Goal: Information Seeking & Learning: Compare options

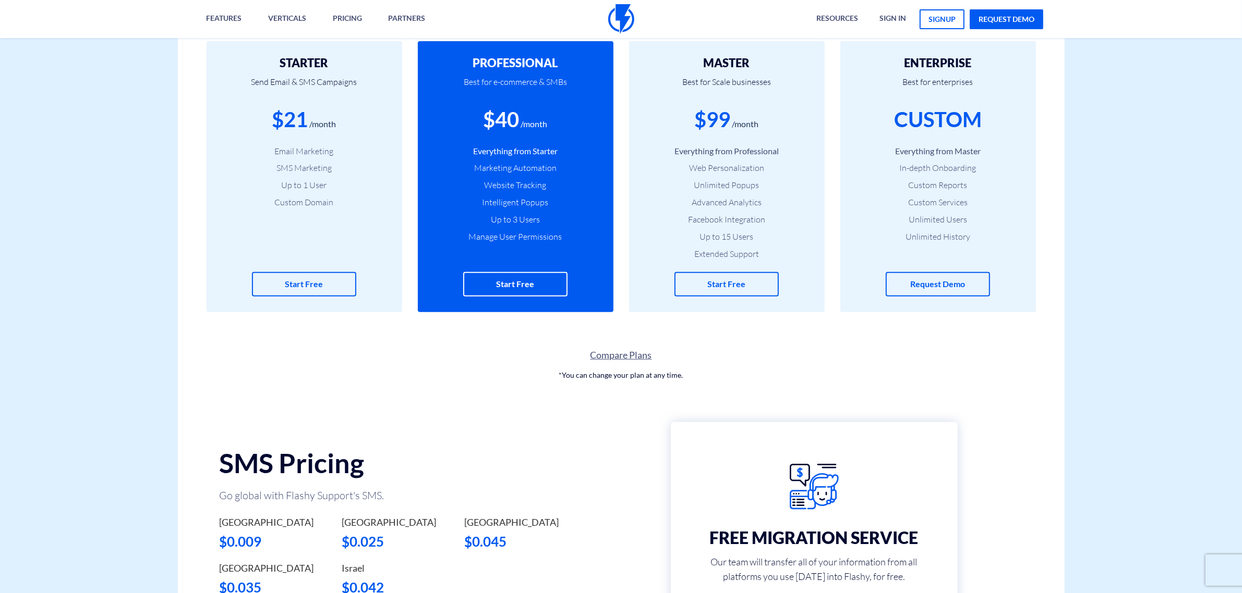
click at [625, 356] on link "Compare Plans" at bounding box center [621, 356] width 887 height 14
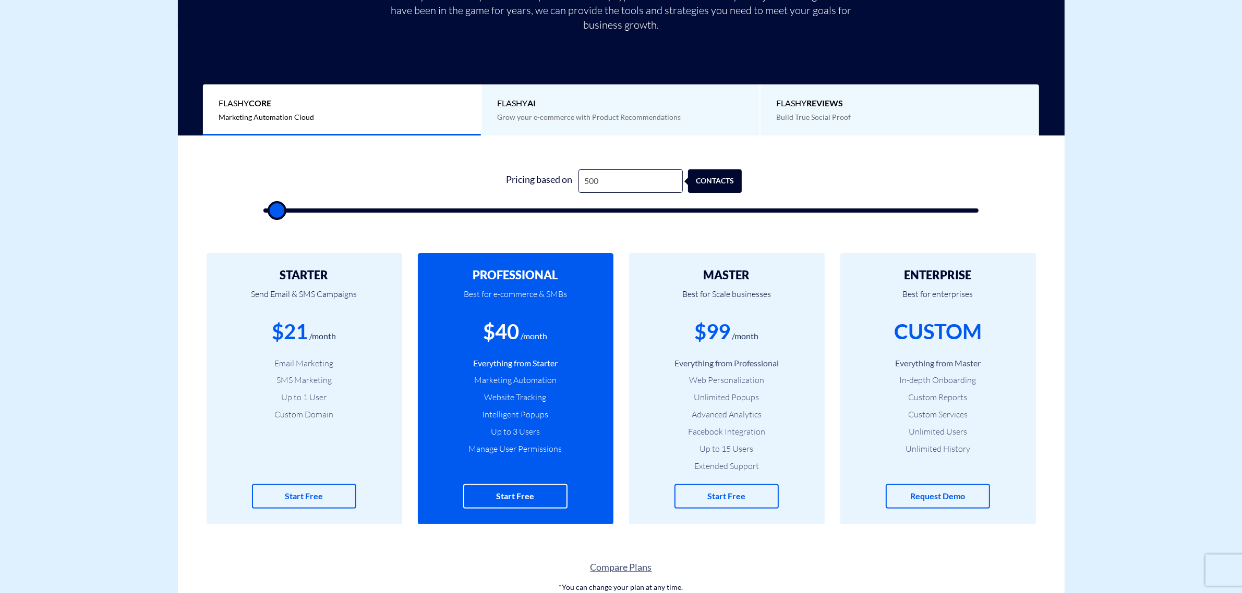
scroll to position [130, 0]
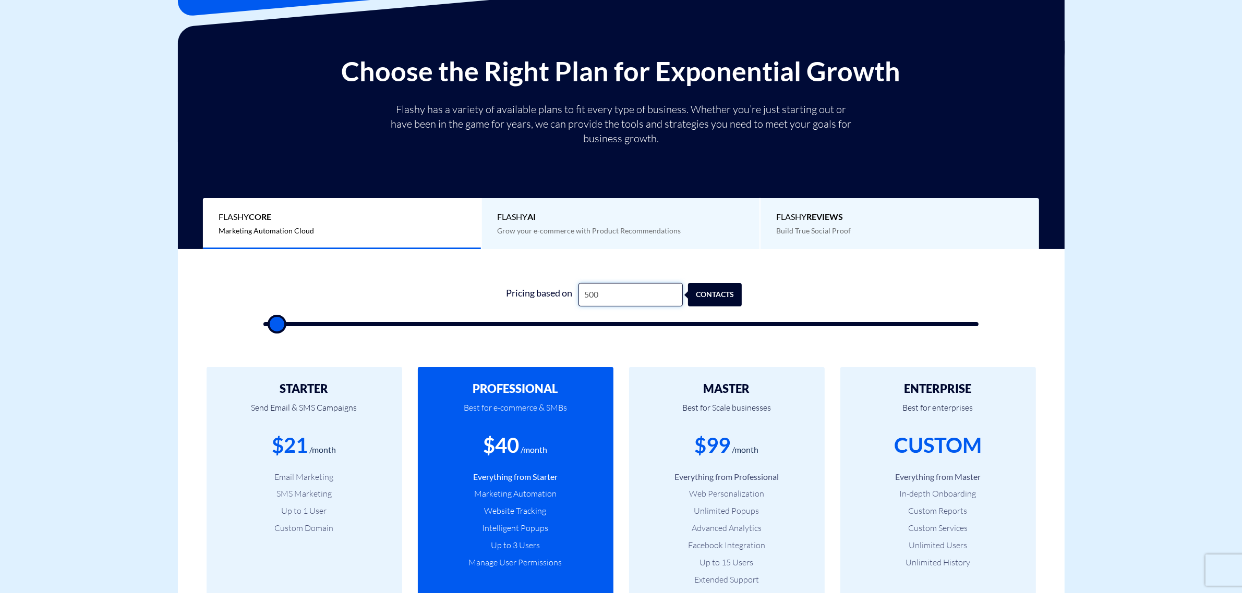
click at [613, 297] on input "500" at bounding box center [630, 294] width 104 height 23
type input "1"
type input "500"
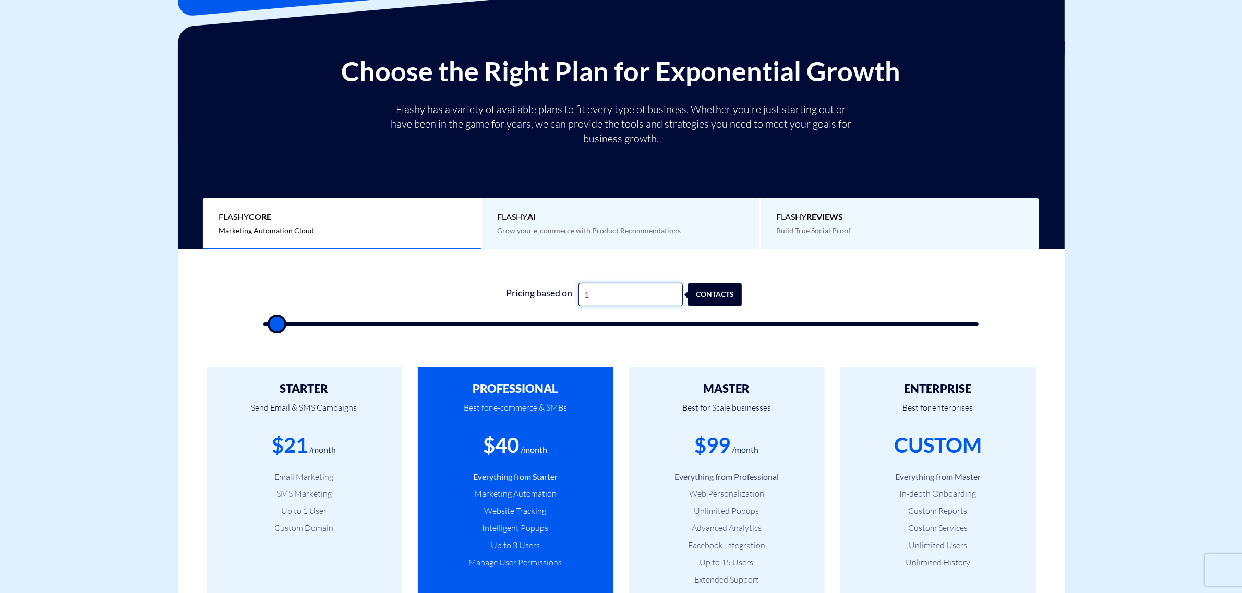
type input "12"
type input "500"
type input "125"
type input "500"
type input "1,250"
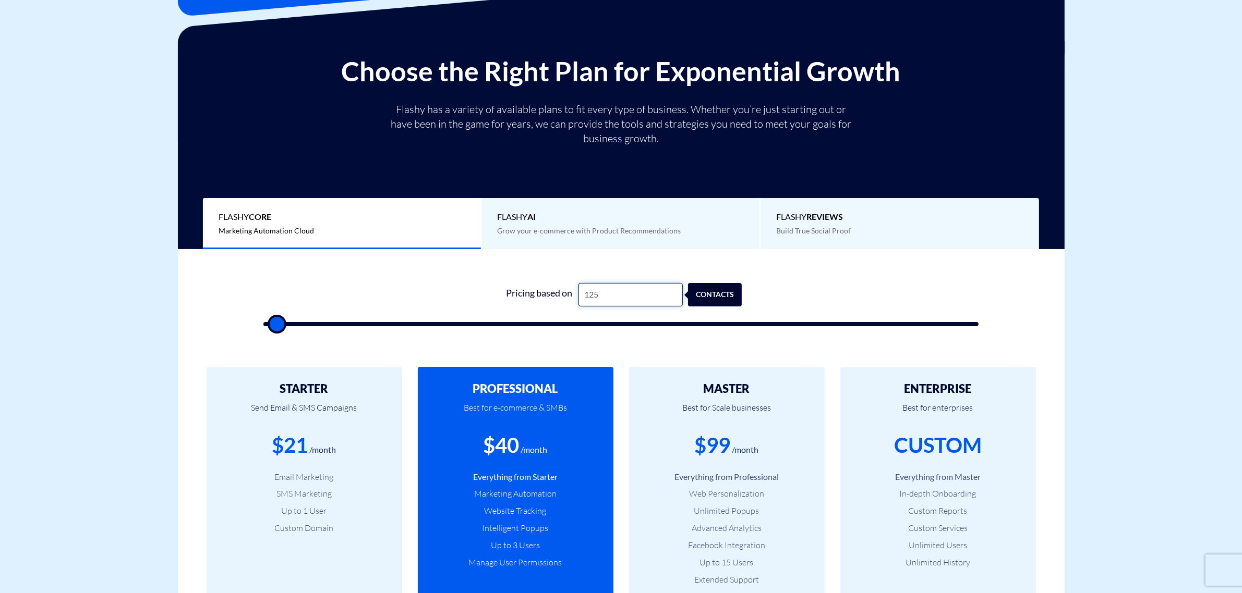
type input "1500"
drag, startPoint x: 508, startPoint y: 451, endPoint x: 517, endPoint y: 451, distance: 8.3
click at [517, 451] on div "$40" at bounding box center [501, 446] width 36 height 30
click at [598, 295] on input "1,250" at bounding box center [630, 294] width 104 height 23
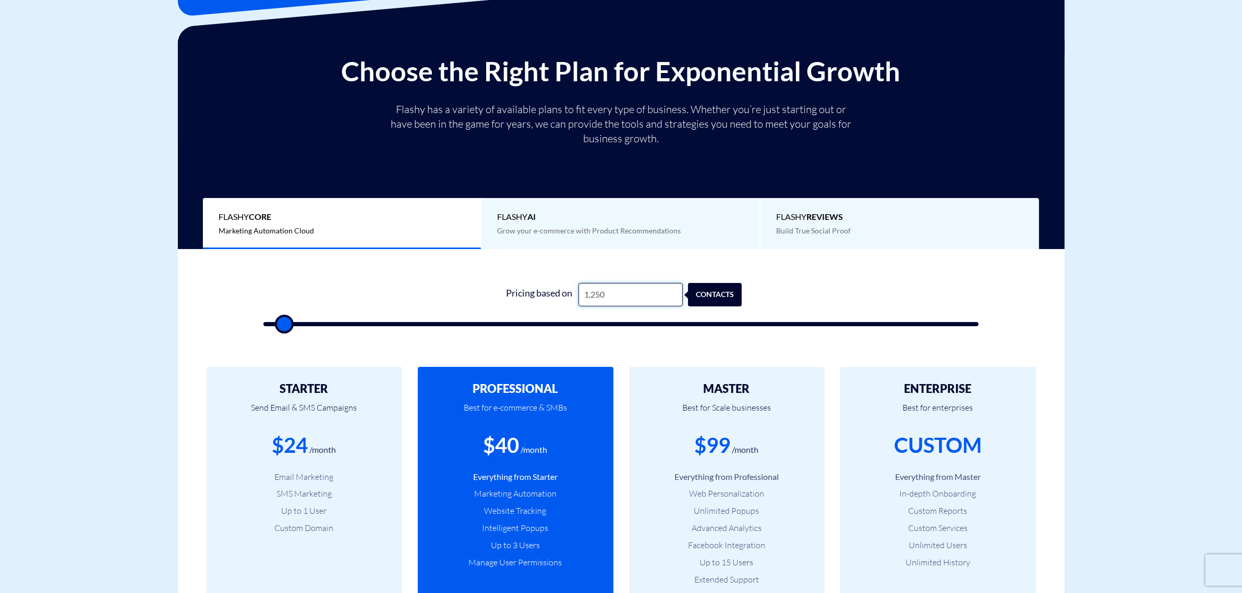
click at [598, 295] on input "1,250" at bounding box center [630, 294] width 104 height 23
type input "1"
type input "500"
type input "12"
type input "500"
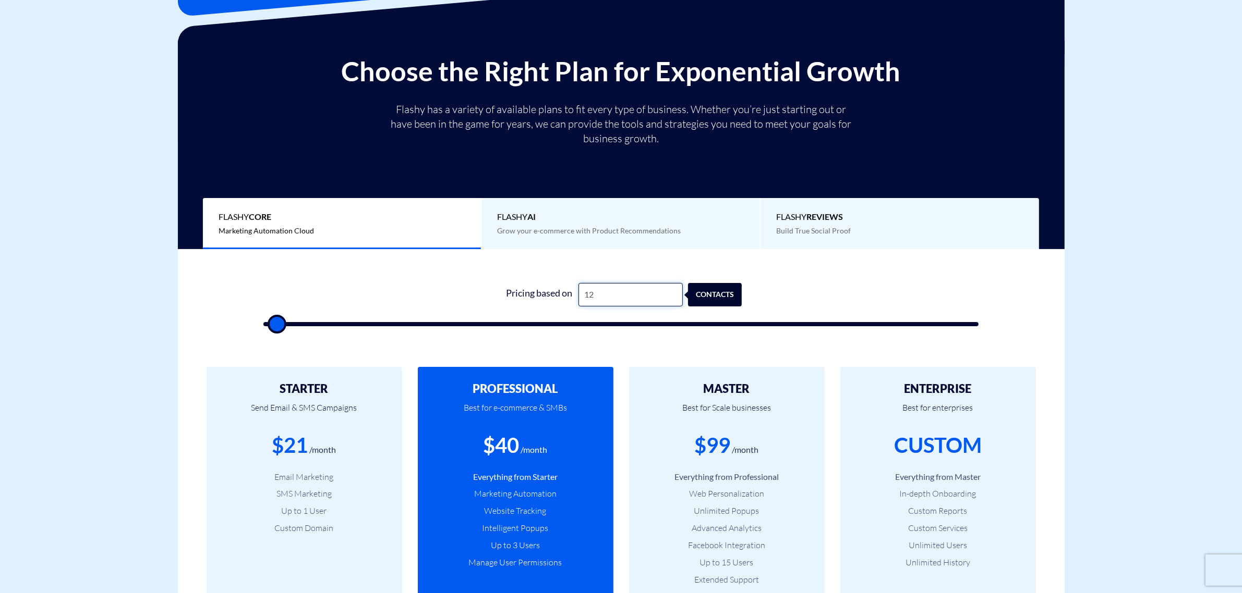
type input "125"
type input "500"
type input "1,250"
type input "1500"
type input "125"
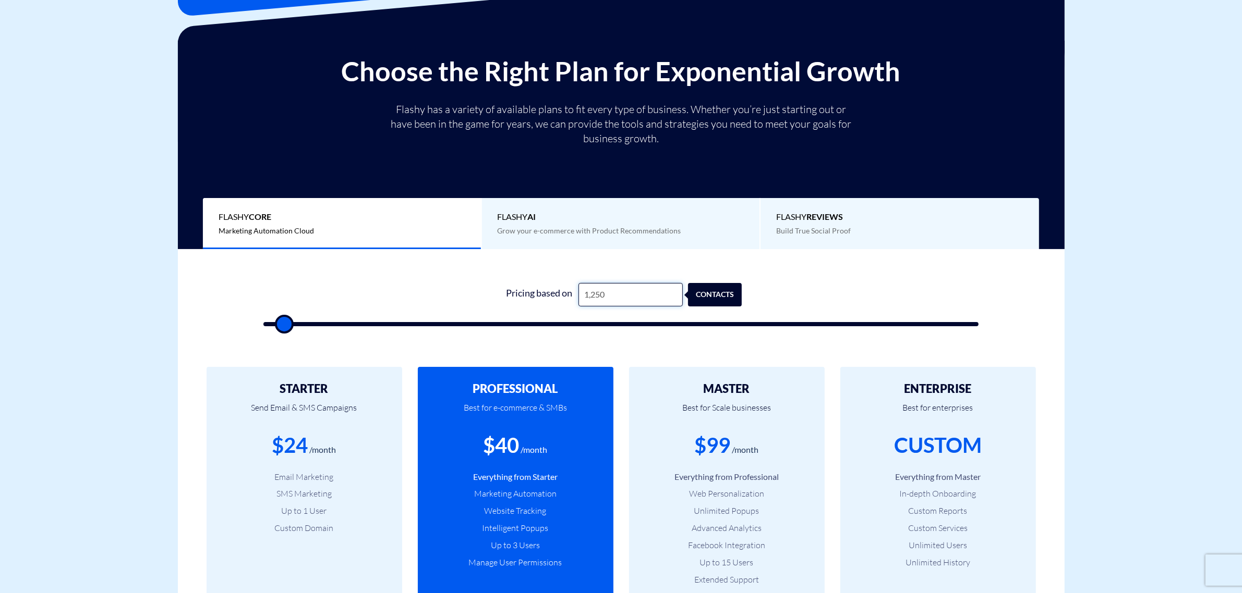
type input "500"
type input "1,251"
type input "1500"
drag, startPoint x: 507, startPoint y: 443, endPoint x: 520, endPoint y: 443, distance: 13.0
click at [520, 443] on div "$41 /month" at bounding box center [515, 446] width 164 height 30
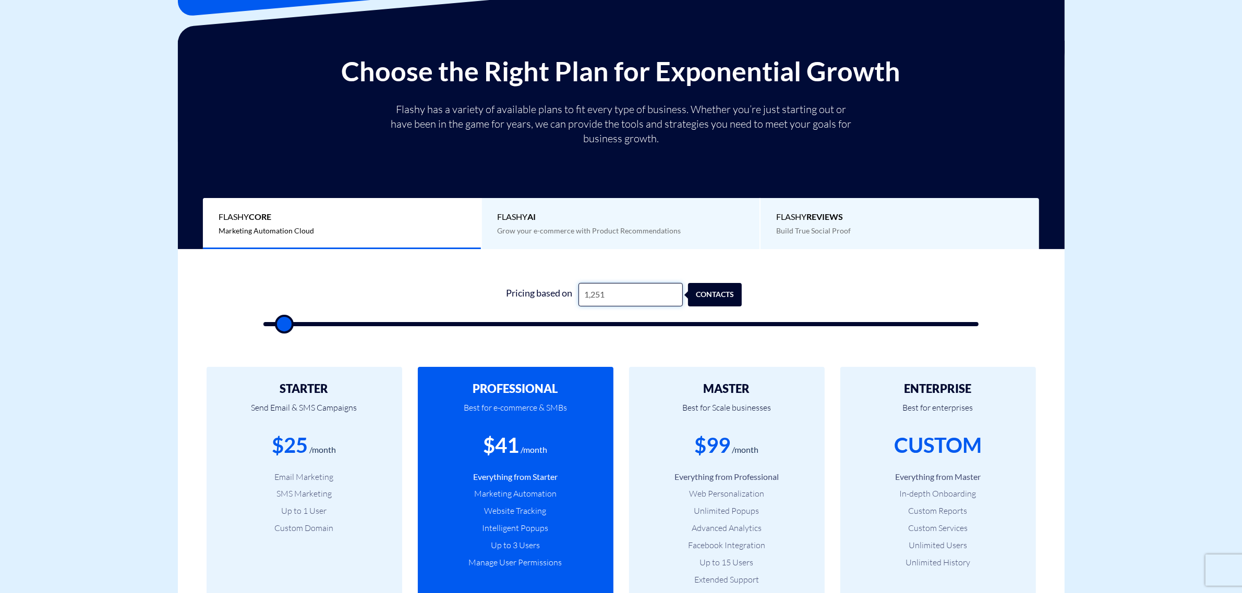
drag, startPoint x: 603, startPoint y: 297, endPoint x: 585, endPoint y: 295, distance: 17.9
click at [585, 295] on input "1,251" at bounding box center [630, 294] width 104 height 23
click at [598, 297] on input "1,251" at bounding box center [630, 294] width 104 height 23
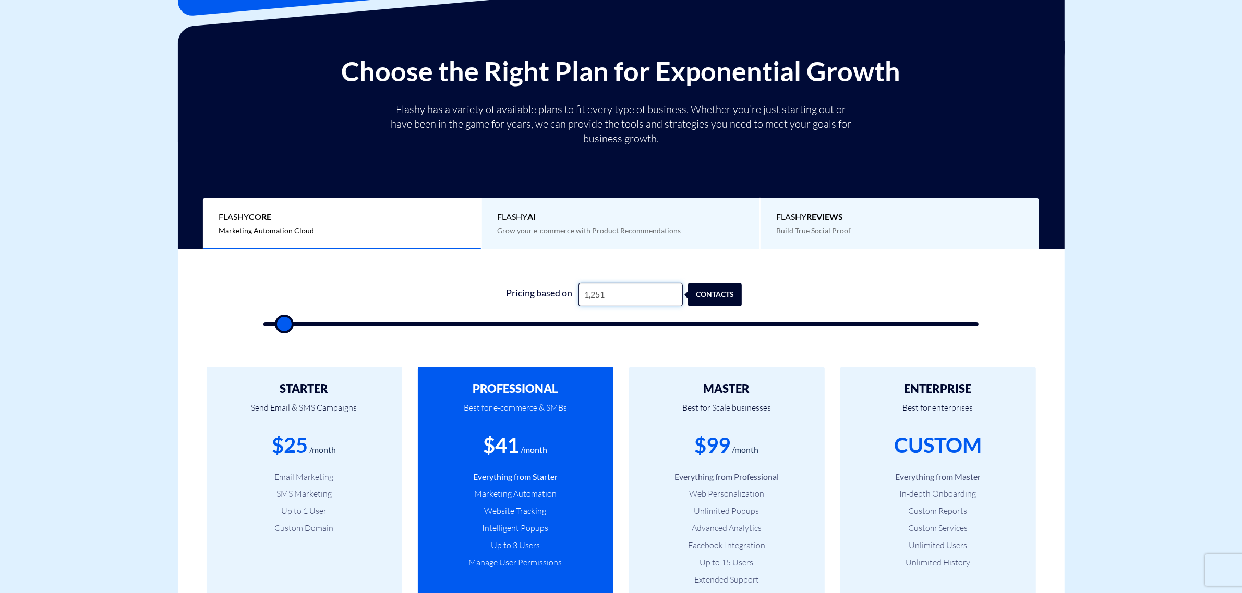
type input "2"
type input "500"
type input "20"
type input "500"
type input "200"
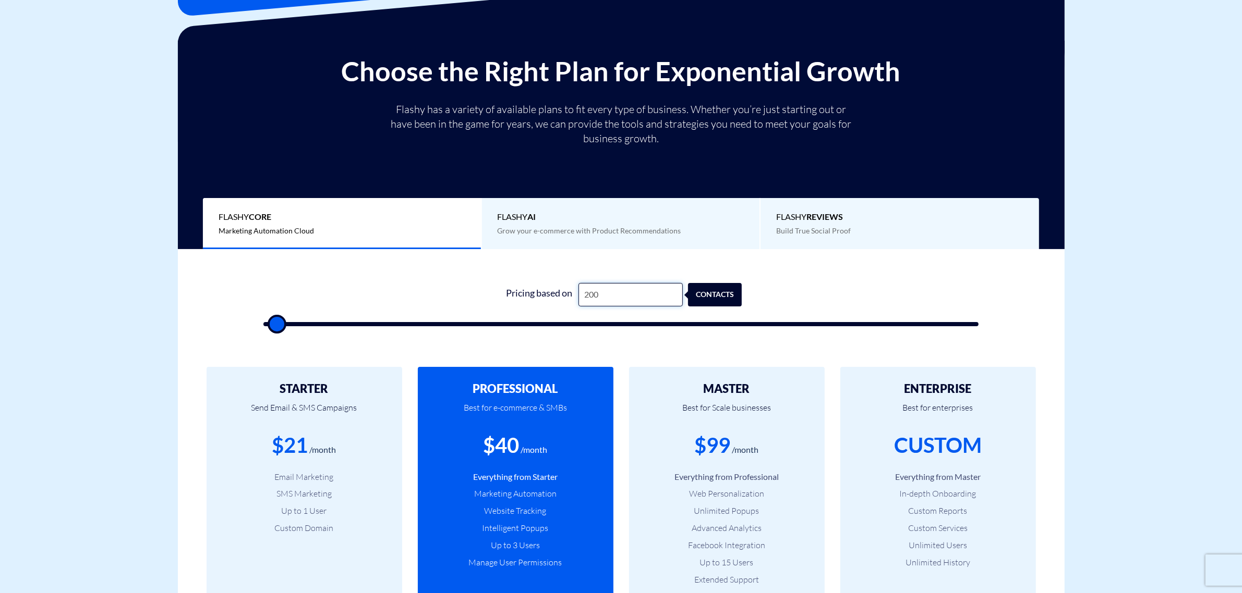
type input "500"
type input "2,000"
type input "2000"
click at [600, 295] on input "2,000" at bounding box center [630, 294] width 104 height 23
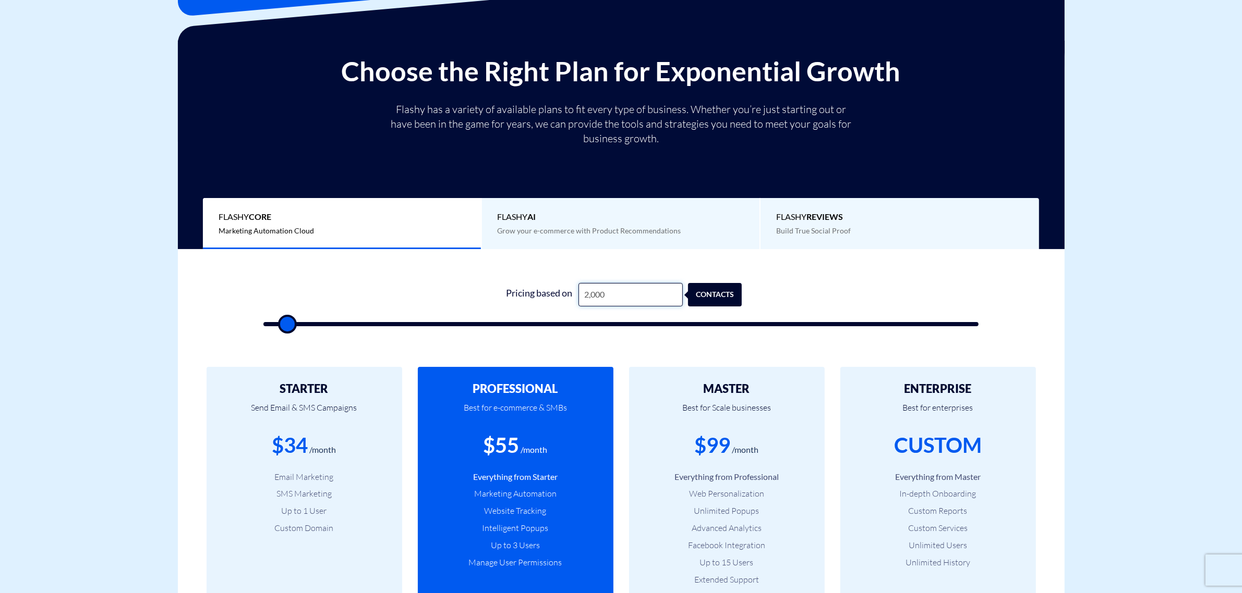
click at [600, 295] on input "2,000" at bounding box center [630, 294] width 104 height 23
click at [610, 299] on input "2,000" at bounding box center [630, 294] width 104 height 23
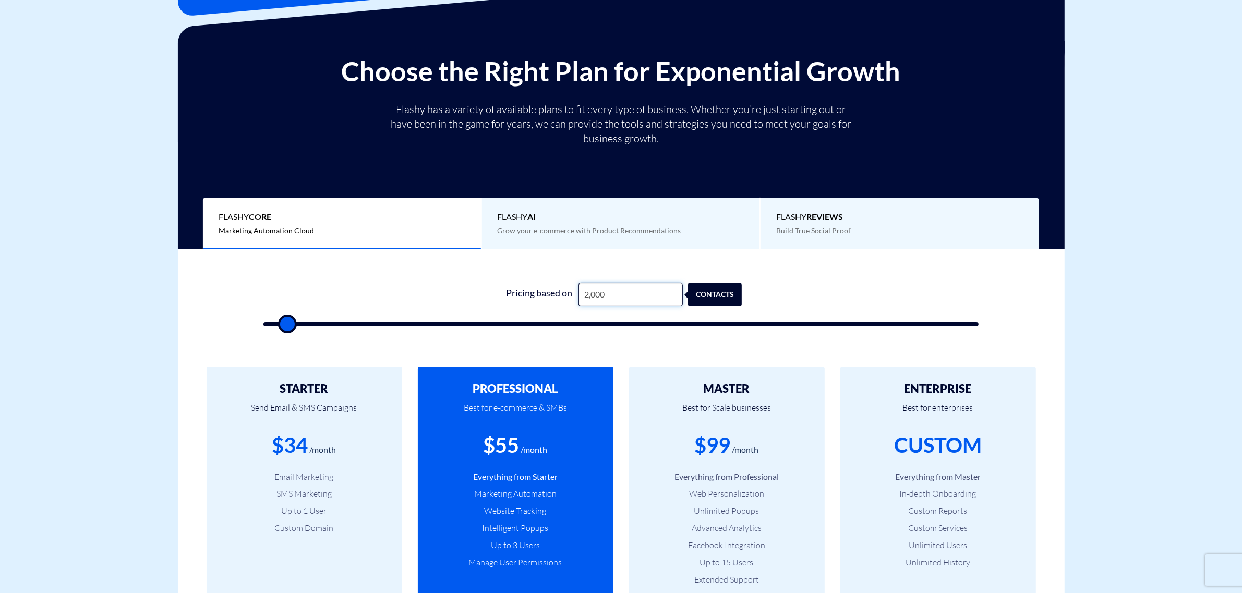
click at [610, 299] on input "2,000" at bounding box center [630, 294] width 104 height 23
type input "5"
type input "500"
type input "50"
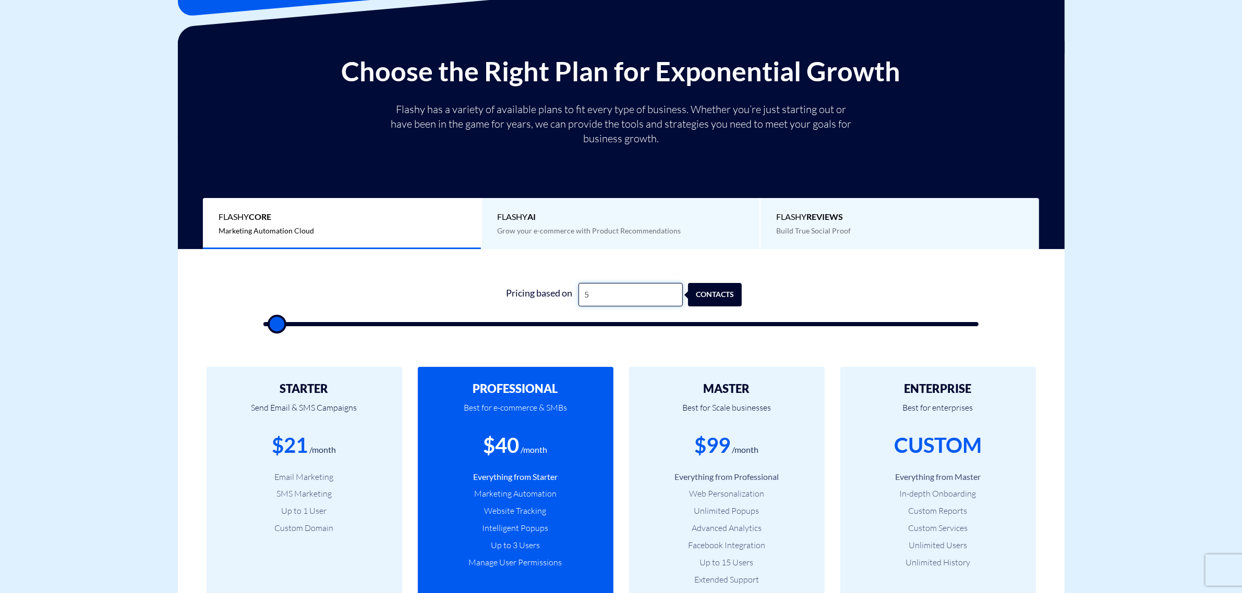
type input "500"
type input "5,000"
type input "5000"
drag, startPoint x: 610, startPoint y: 299, endPoint x: 576, endPoint y: 298, distance: 33.9
click at [576, 300] on div "Pricing based on 5,000 contacts" at bounding box center [620, 294] width 241 height 23
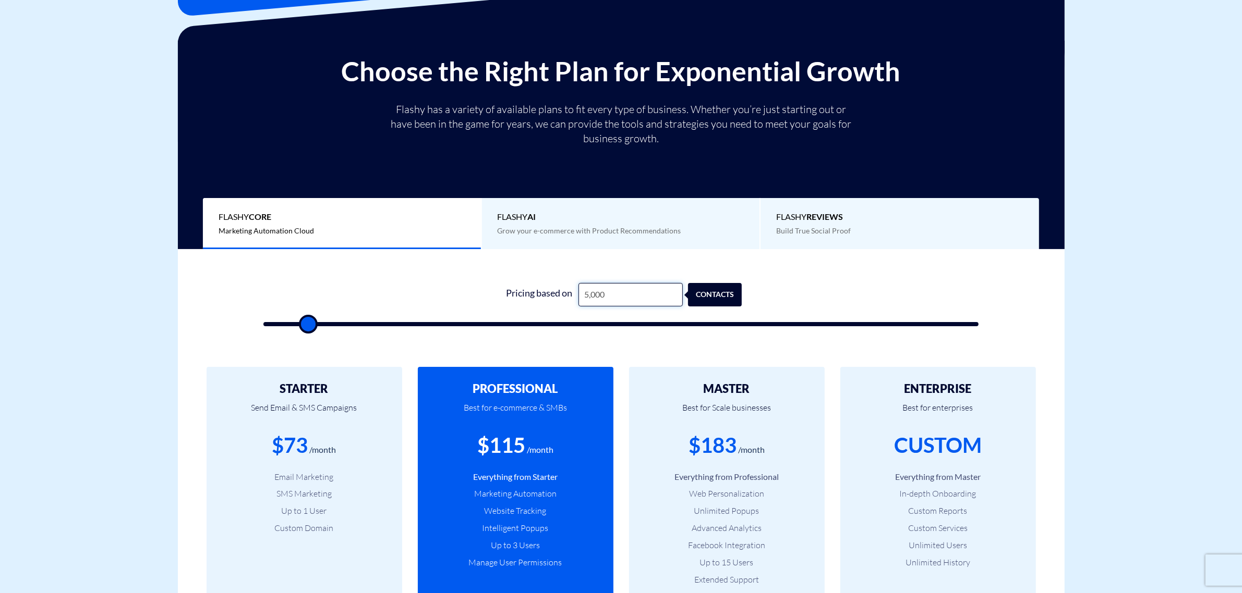
type input "1"
type input "500"
type input "10"
type input "500"
type input "100"
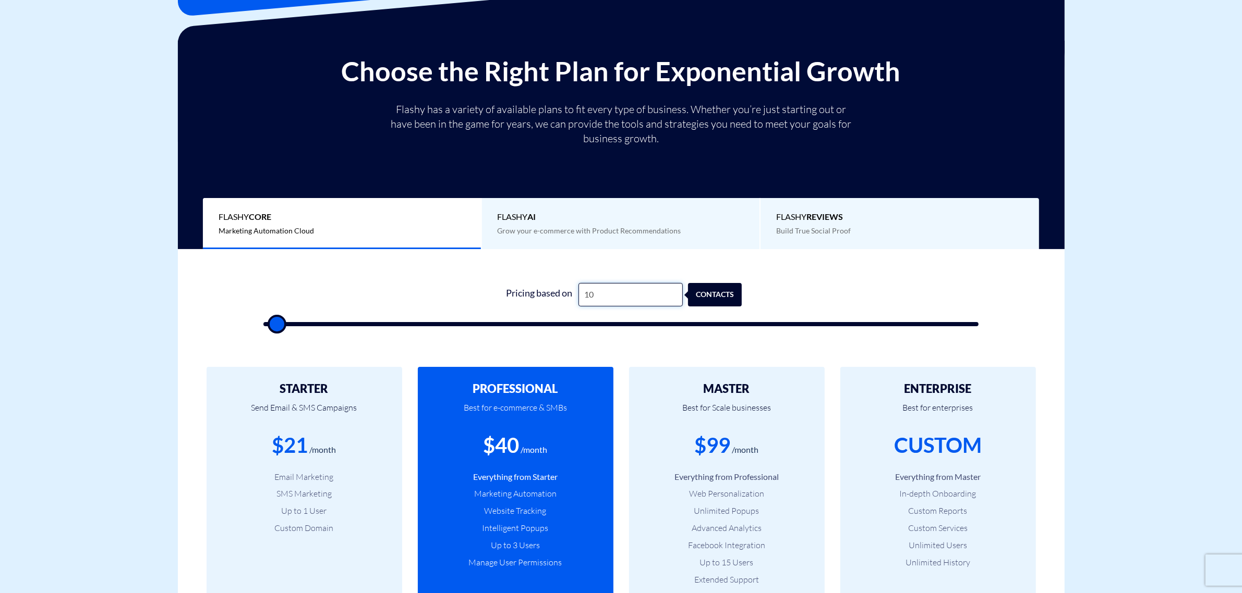
type input "500"
type input "1,000"
type input "1000"
type input "10,000"
type input "10000"
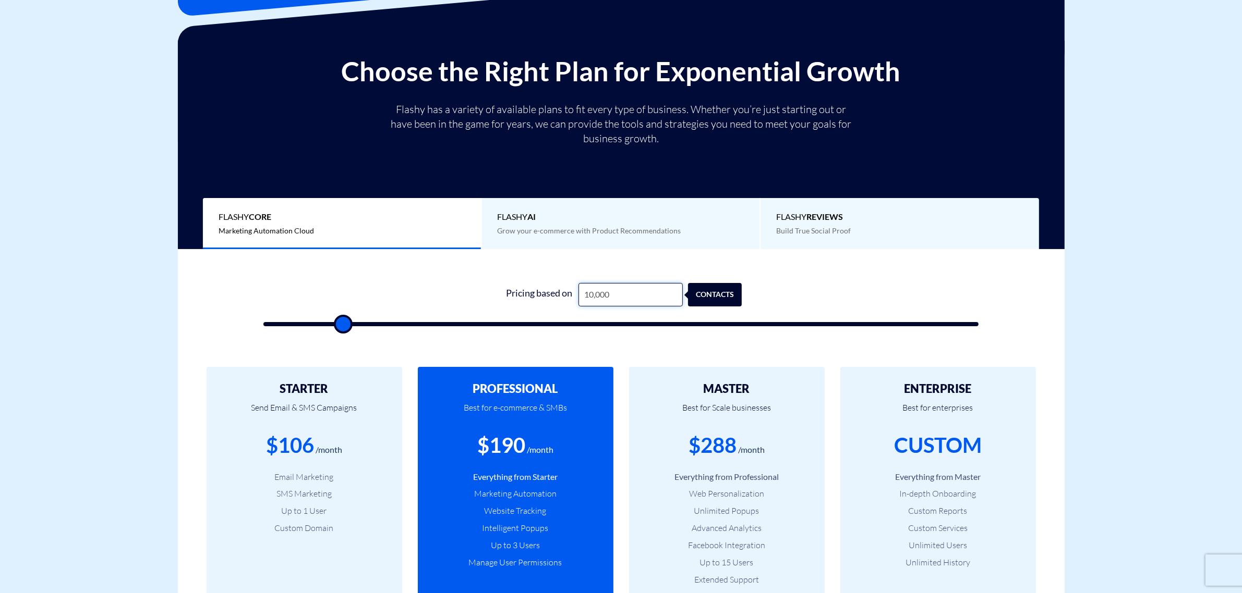
click at [614, 291] on input "10,000" at bounding box center [630, 294] width 104 height 23
click at [630, 299] on input "10,000" at bounding box center [630, 294] width 104 height 23
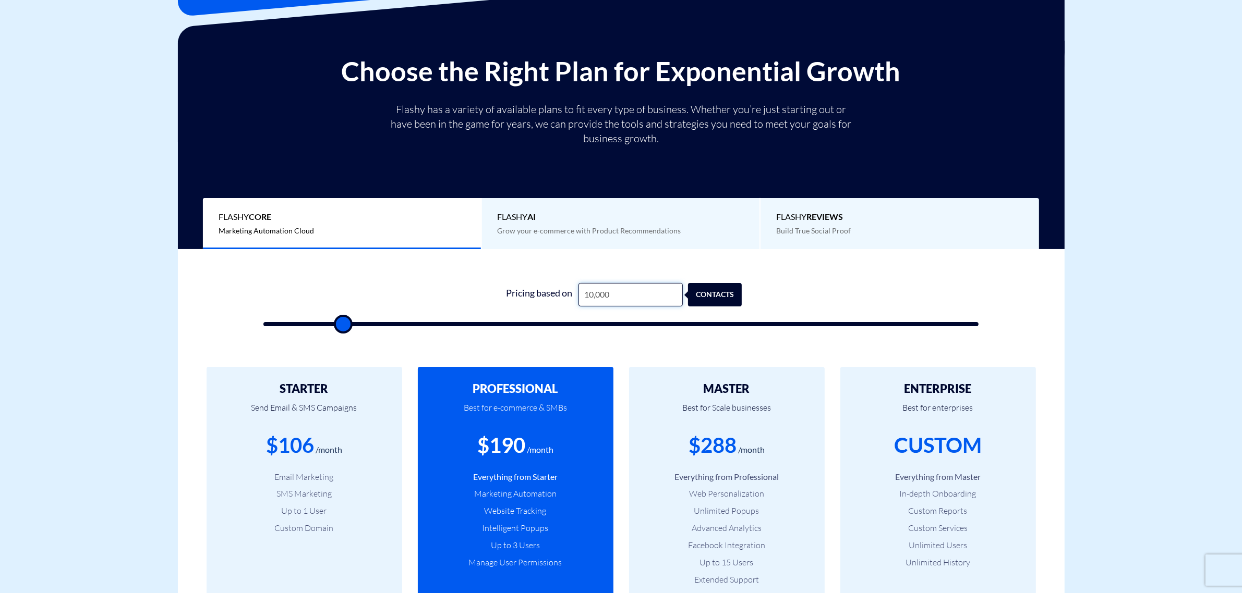
click at [630, 299] on input "10,000" at bounding box center [630, 294] width 104 height 23
type input "10,500"
type input "10500"
type input "11,000"
type input "11000"
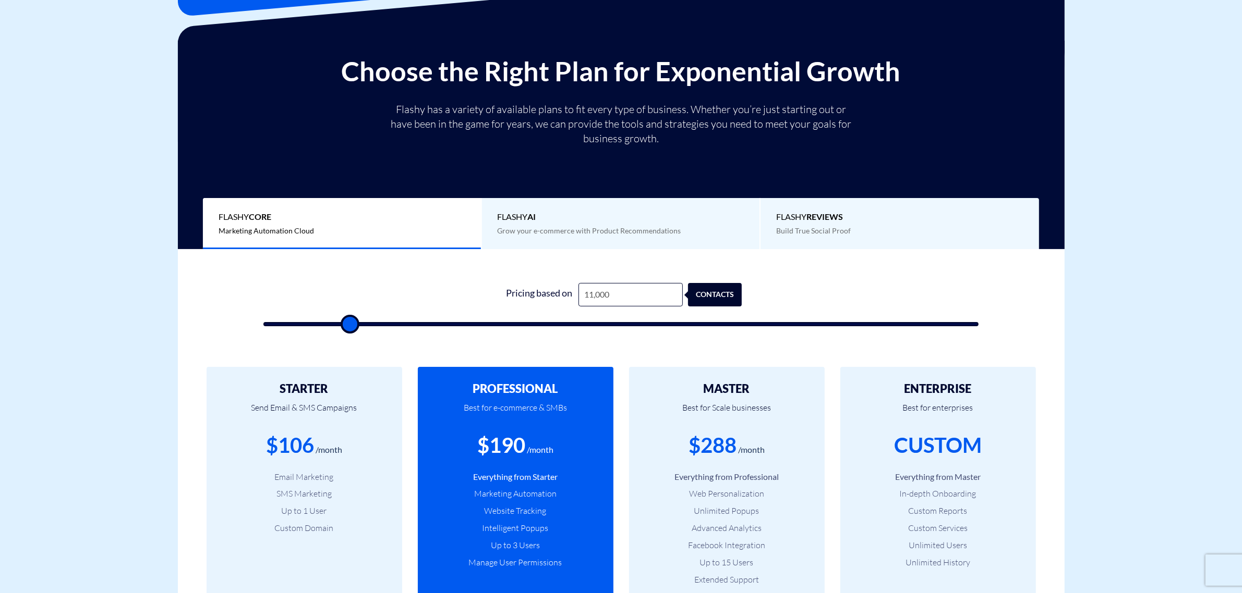
type input "12,500"
type input "12500"
type input "15,000"
type input "15000"
type input "18,500"
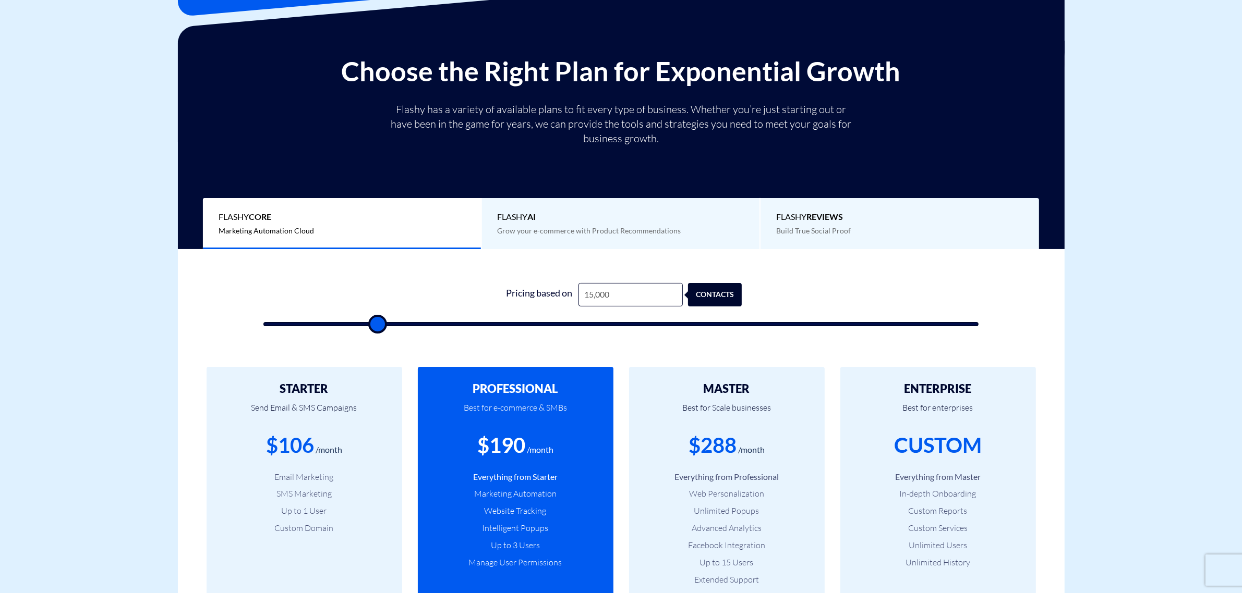
type input "18500"
type input "22,500"
type input "22500"
type input "25,500"
type input "25500"
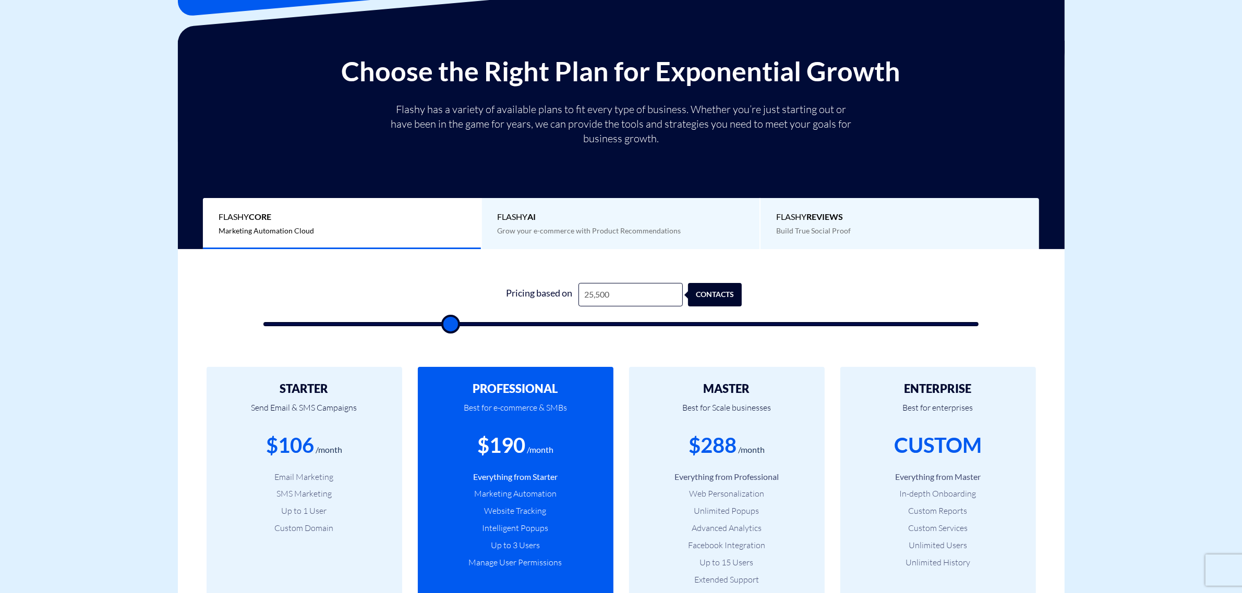
type input "29,000"
type input "29000"
type input "31,500"
type input "31500"
type input "34,500"
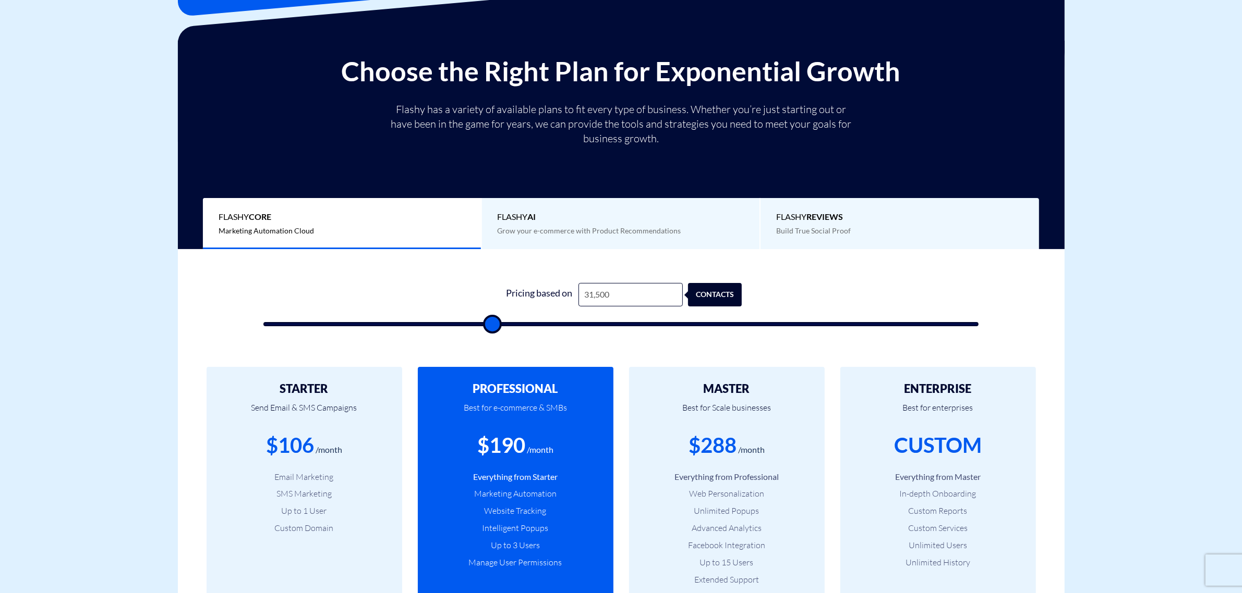
type input "34500"
type input "37,000"
type input "37000"
type input "40,000"
type input "40000"
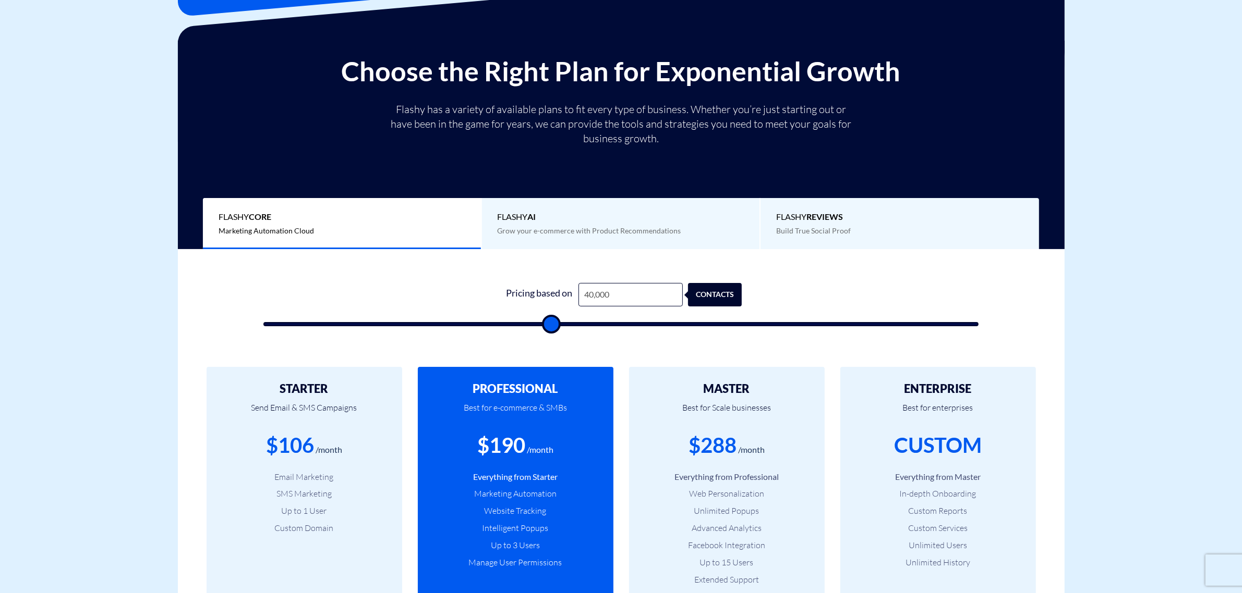
type input "43,000"
type input "43000"
type input "46,500"
type input "46500"
type input "49,500"
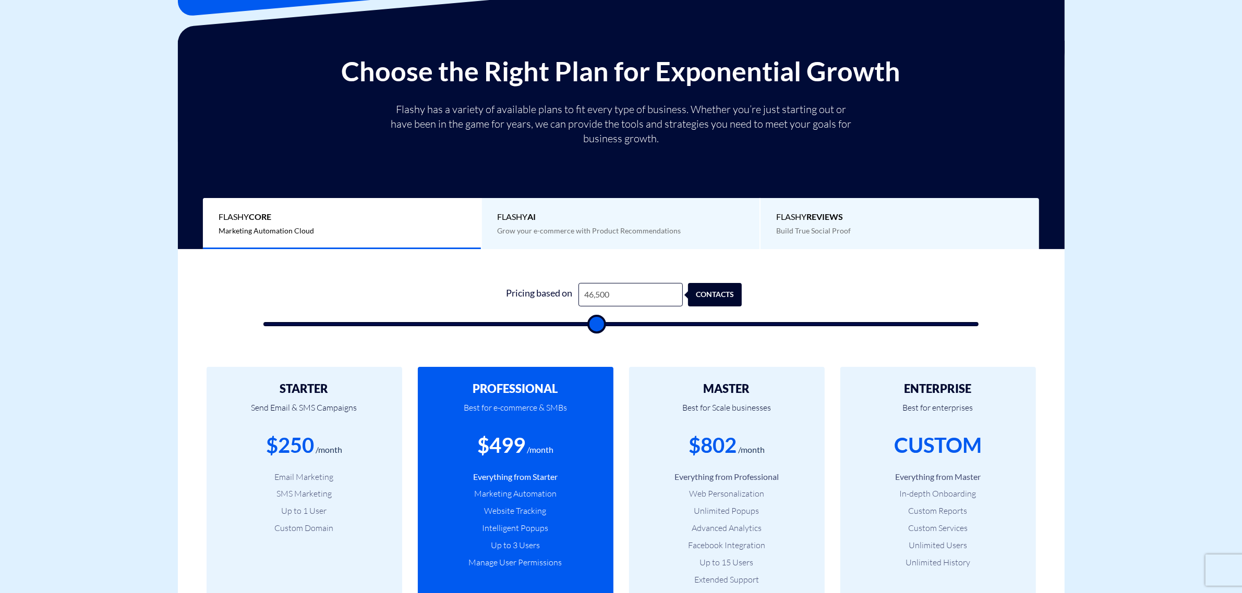
type input "49500"
type input "51,500"
type input "51500"
type input "54,500"
type input "54500"
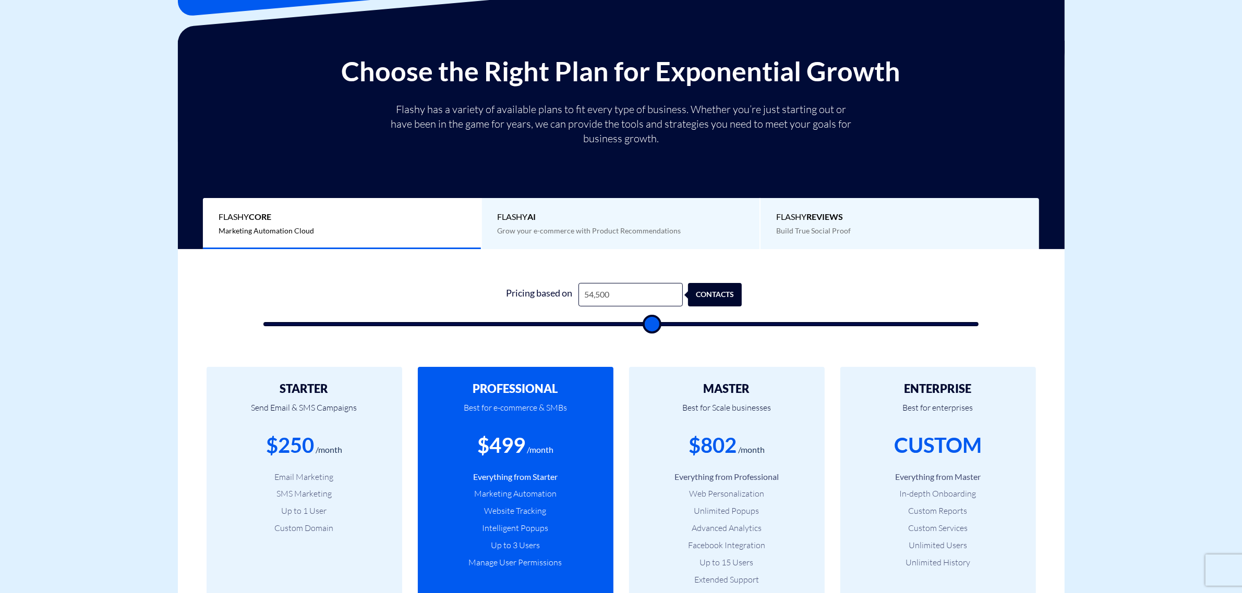
type input "57,500"
type input "57500"
type input "59,000"
type input "59000"
type input "62,000"
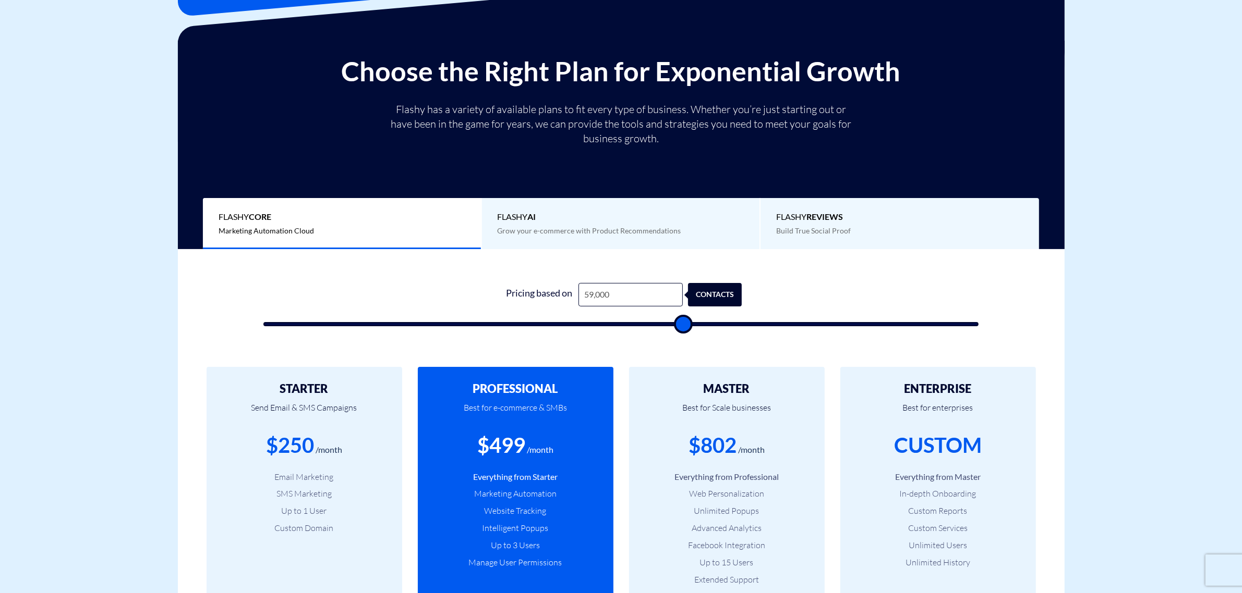
type input "62000"
type input "64,000"
type input "64000"
type input "67,500"
type input "67500"
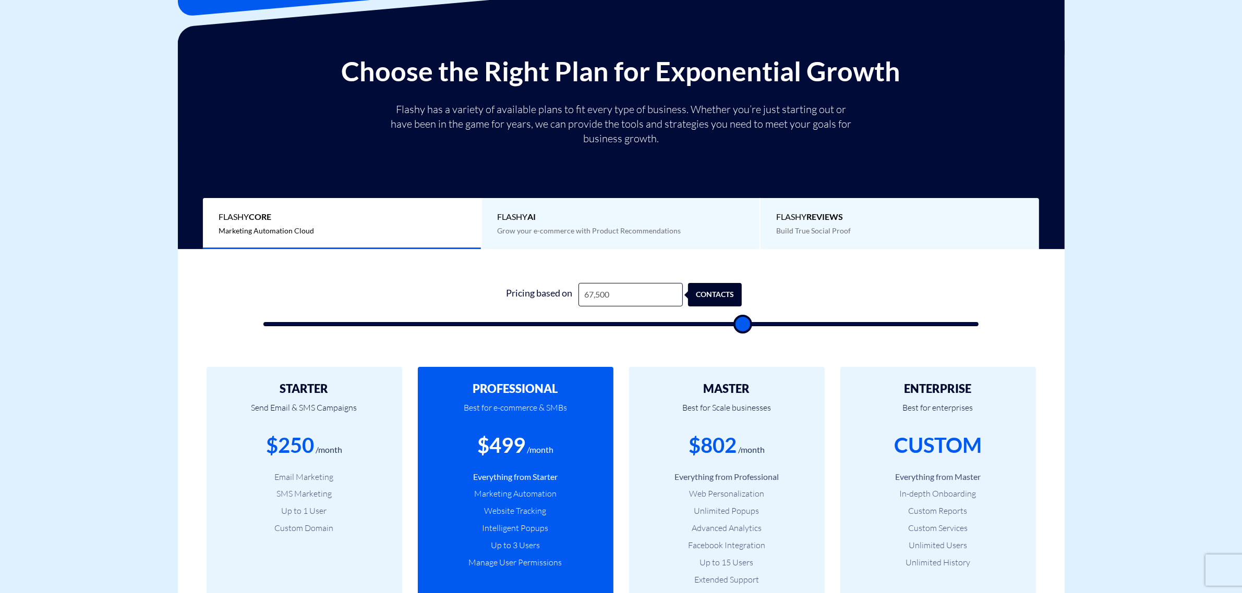
type input "70,500"
type input "70500"
type input "73,000"
type input "73000"
type input "75,500"
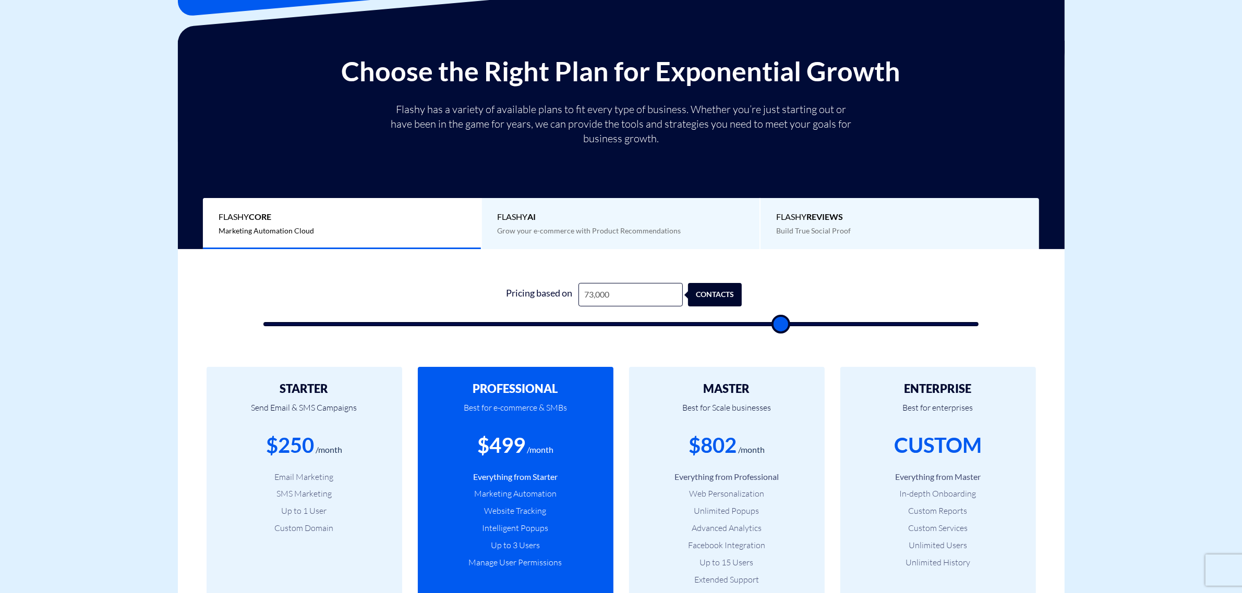
type input "75500"
type input "77,500"
type input "77500"
type input "79,500"
type input "79500"
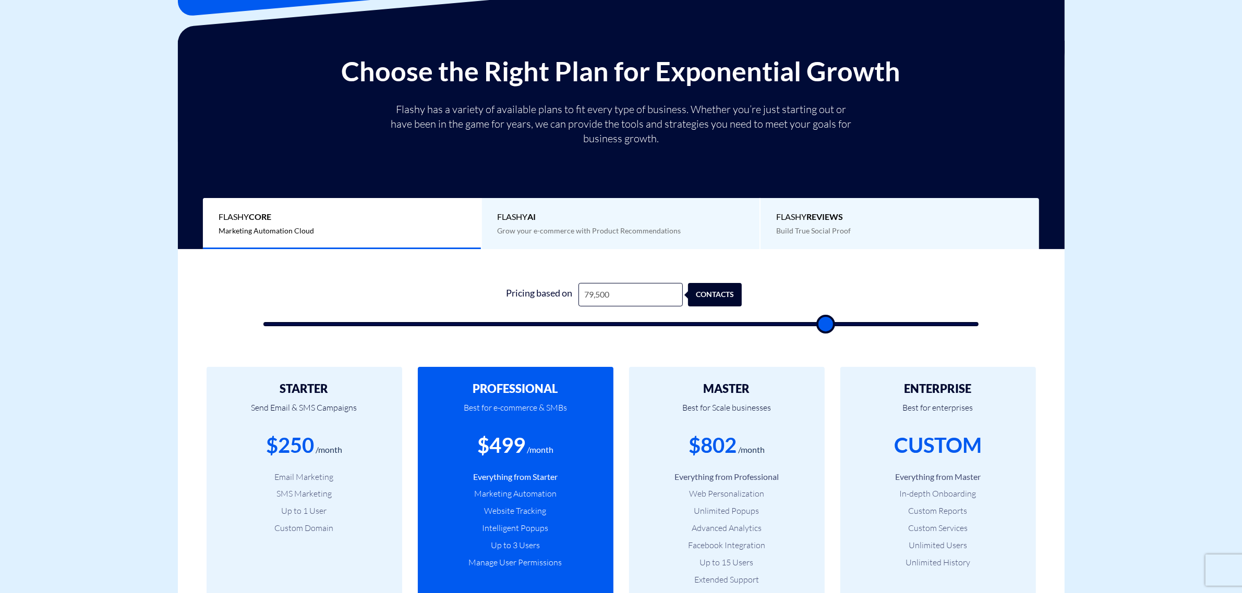
type input "81,000"
type input "81000"
type input "83,000"
type input "83000"
type input "84,000"
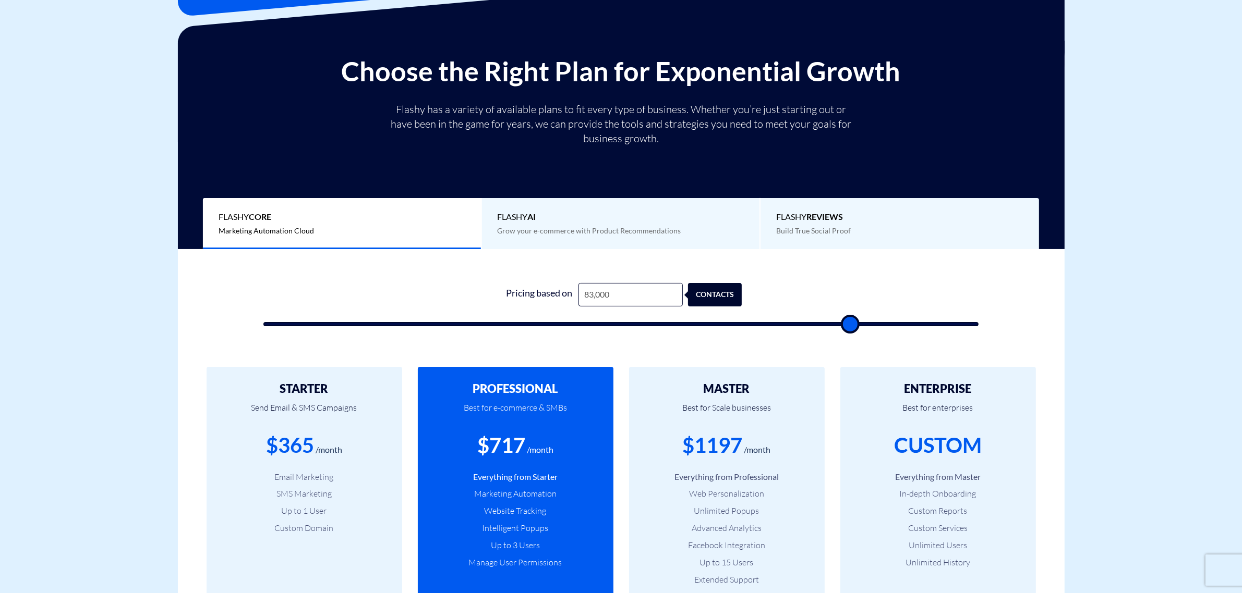
type input "84000"
type input "85,500"
type input "85500"
type input "86,500"
type input "86500"
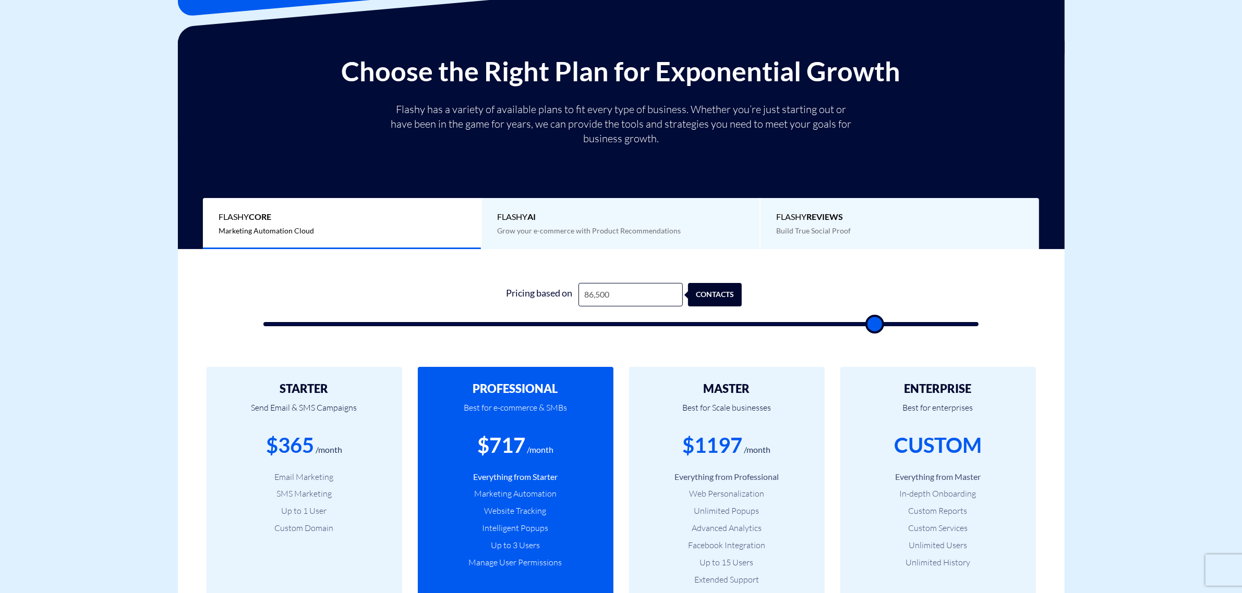
type input "87,500"
type input "87500"
type input "88,500"
type input "88500"
type input "89,500"
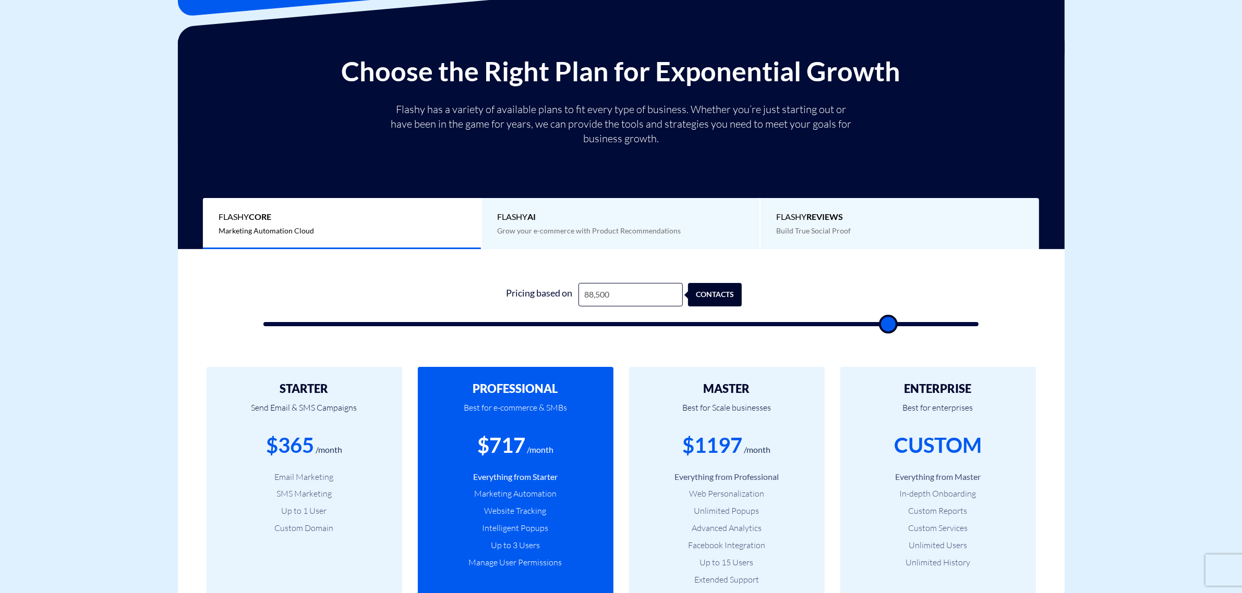
type input "89500"
type input "90,500"
type input "90500"
type input "91,000"
type input "91000"
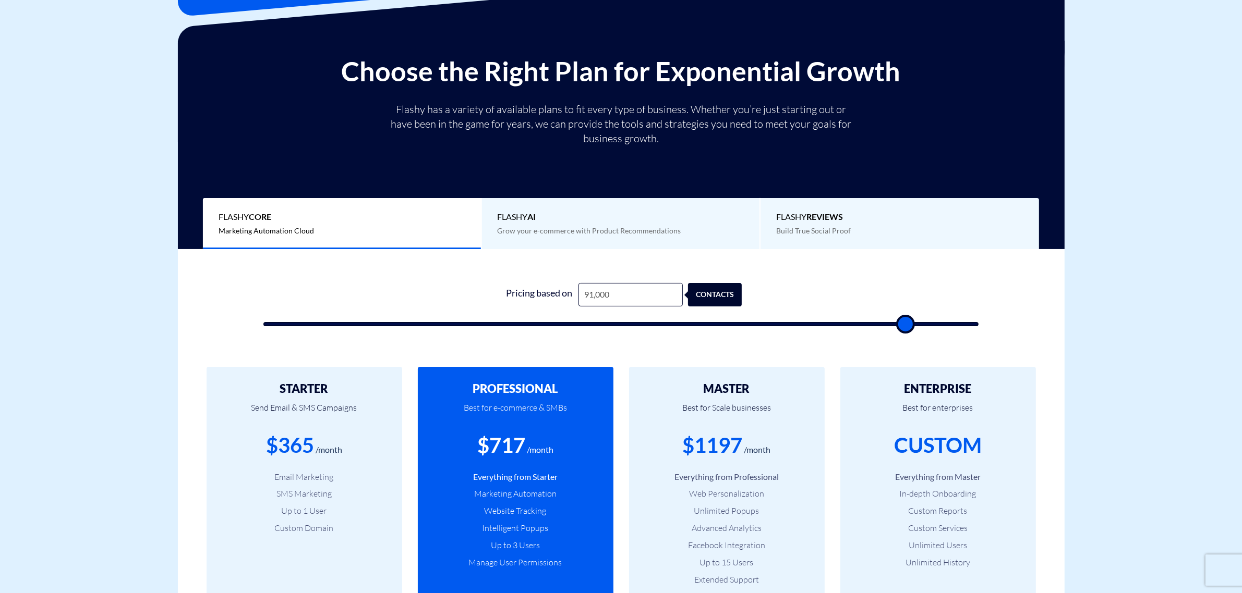
type input "92,000"
type input "92000"
type input "92,500"
type input "92500"
type input "93,500"
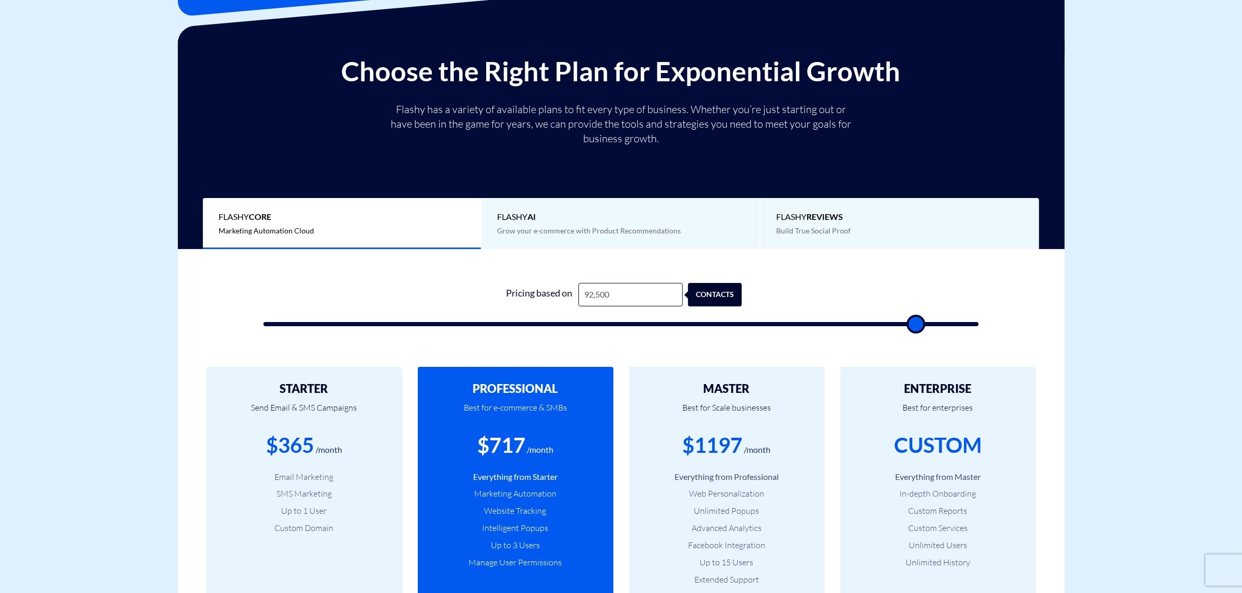
type input "93500"
type input "94,500"
type input "94500"
type input "95,500"
type input "95500"
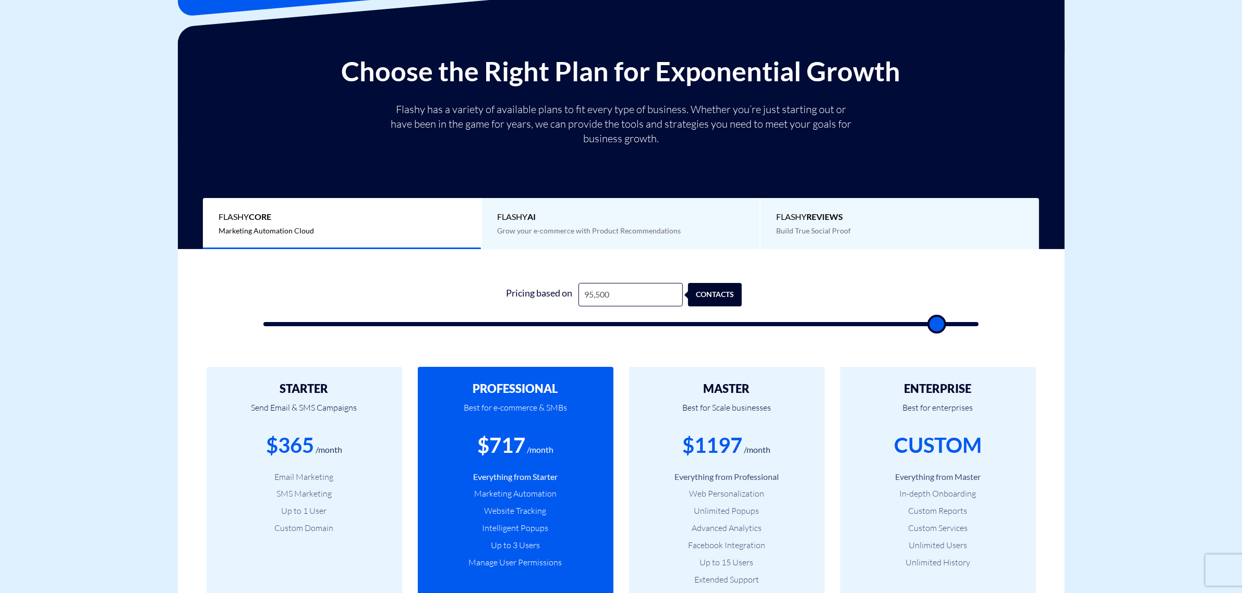
type input "96,000"
type input "96000"
type input "97,000"
type input "97000"
type input "98,000"
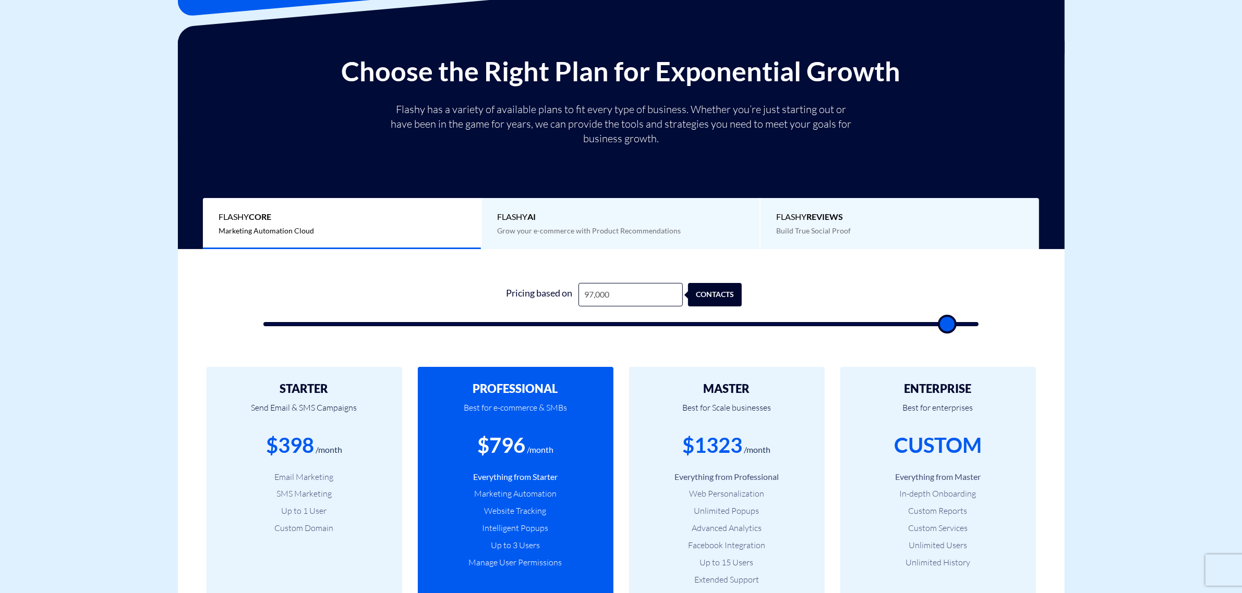
type input "98000"
type input "98,500"
type input "98500"
type input "99,500"
type input "99500"
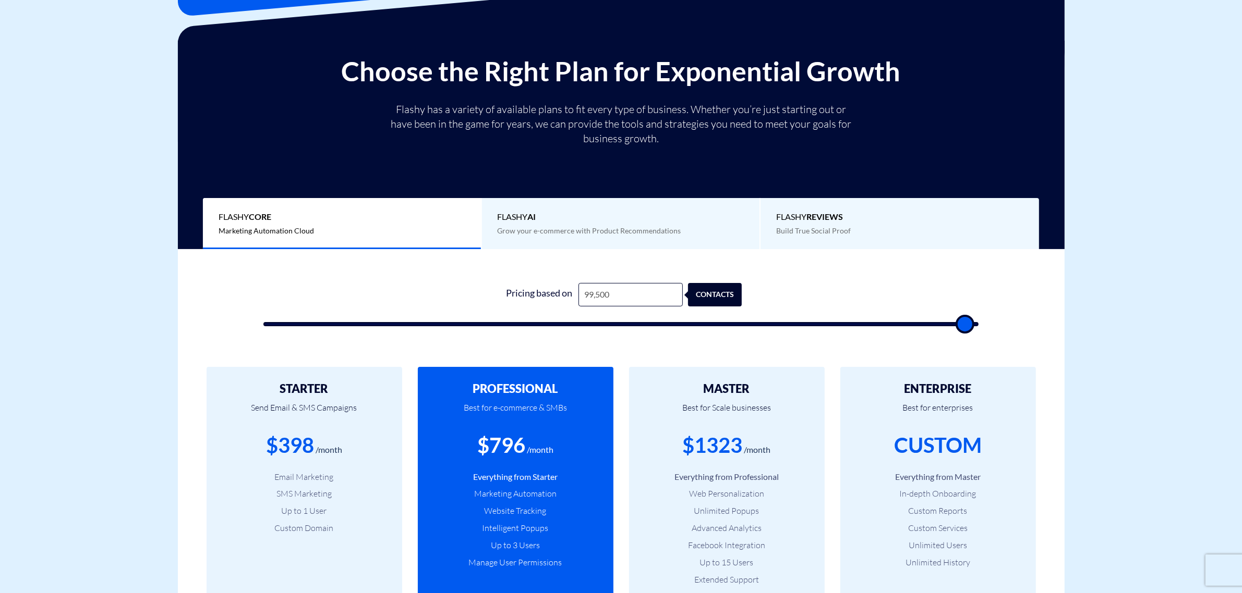
type input "100,000"
drag, startPoint x: 339, startPoint y: 327, endPoint x: 984, endPoint y: 317, distance: 645.2
type input "100000"
click at [979, 322] on input "range" at bounding box center [620, 324] width 715 height 4
type input "99,500"
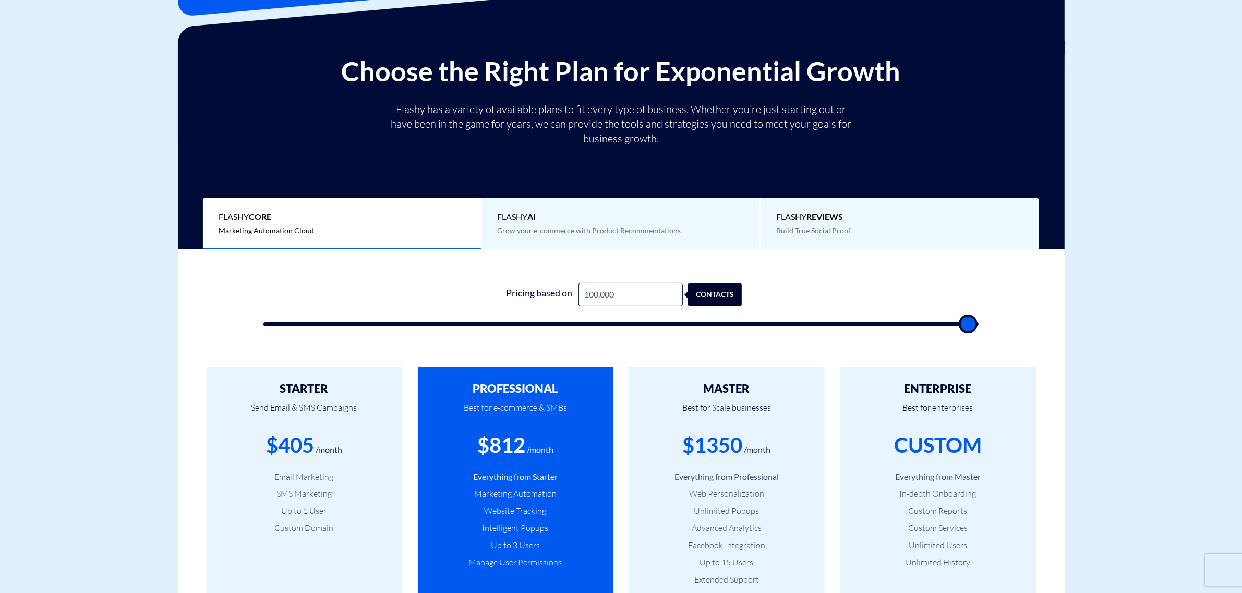
type input "99500"
type input "99,000"
type input "99000"
type input "98,500"
type input "98500"
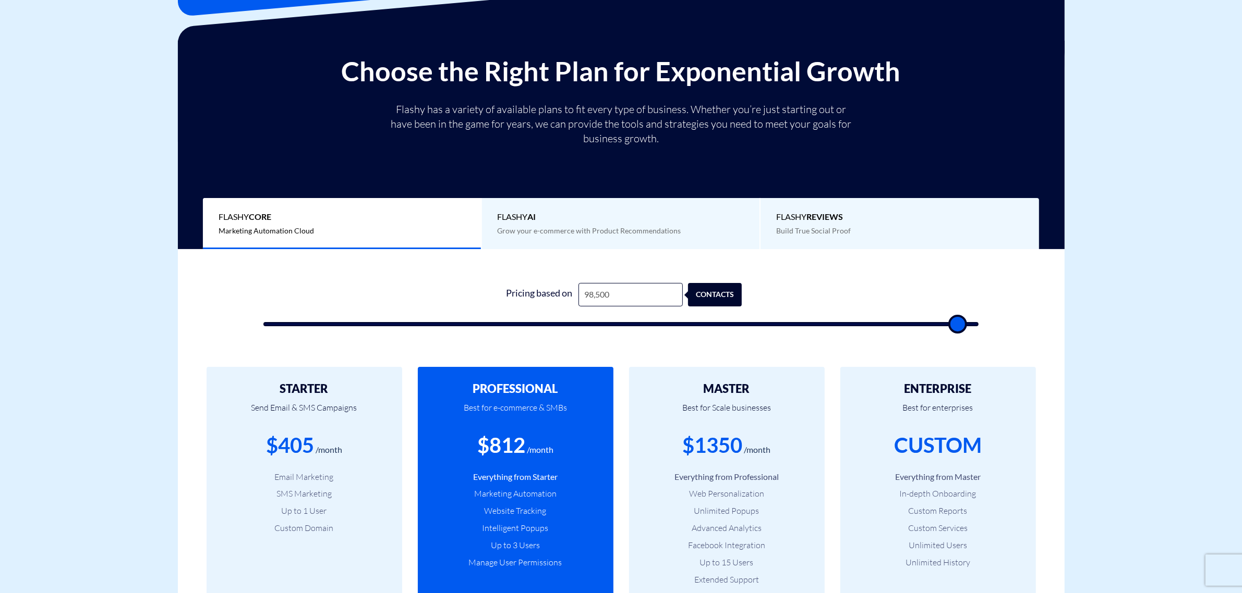
type input "98,000"
type input "98000"
type input "97,500"
type input "97500"
type input "97,000"
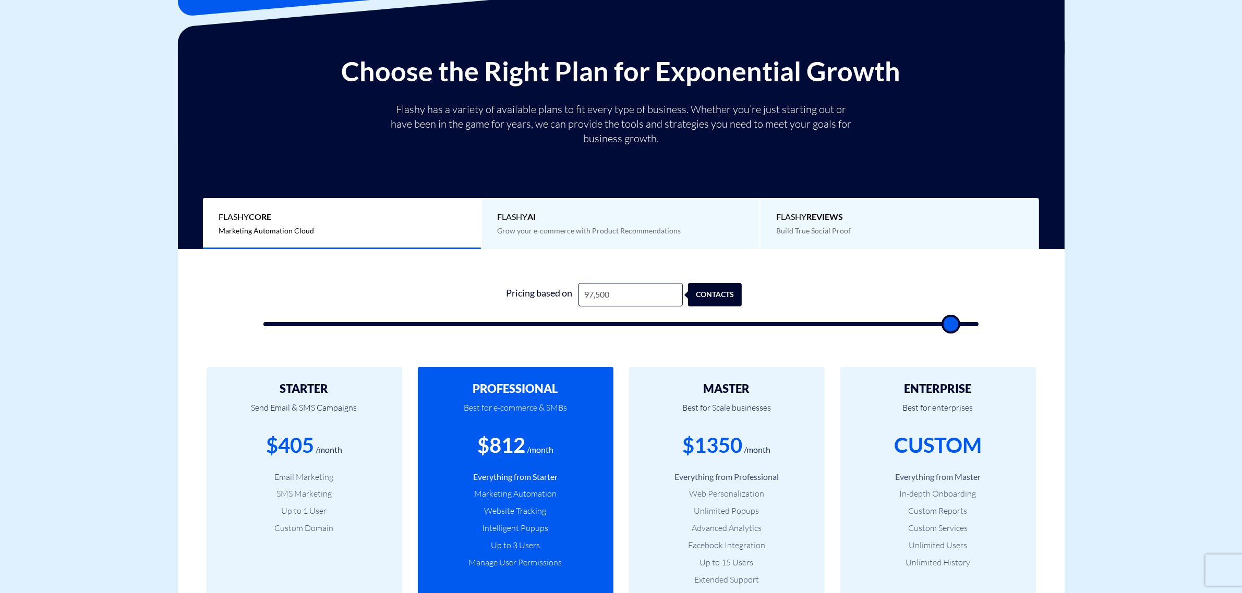
type input "97000"
type input "96,500"
type input "96500"
type input "96,000"
type input "96000"
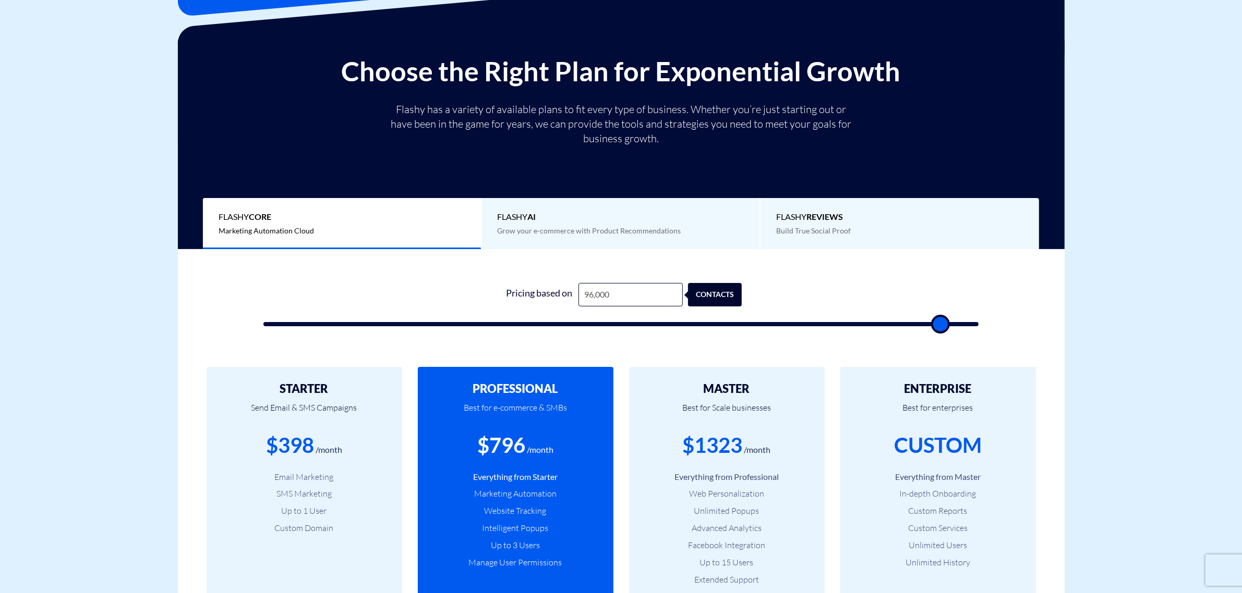
type input "95,500"
type input "95500"
type input "94,000"
type input "94000"
type input "92,000"
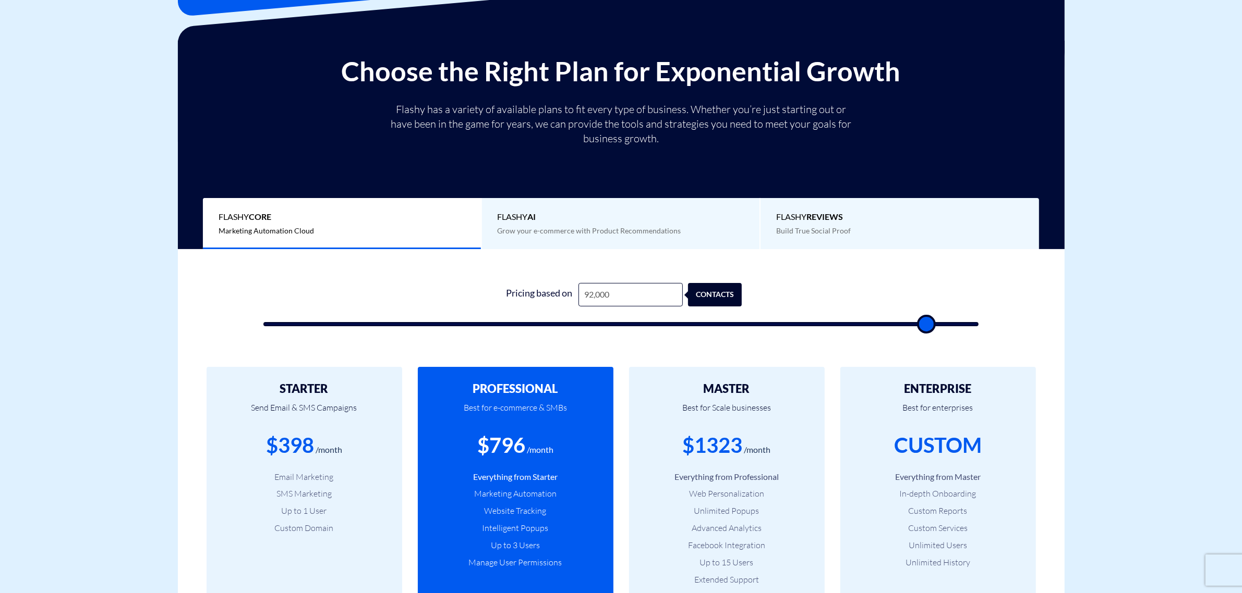
type input "92000"
type input "90,500"
type input "90500"
type input "89,000"
type input "89000"
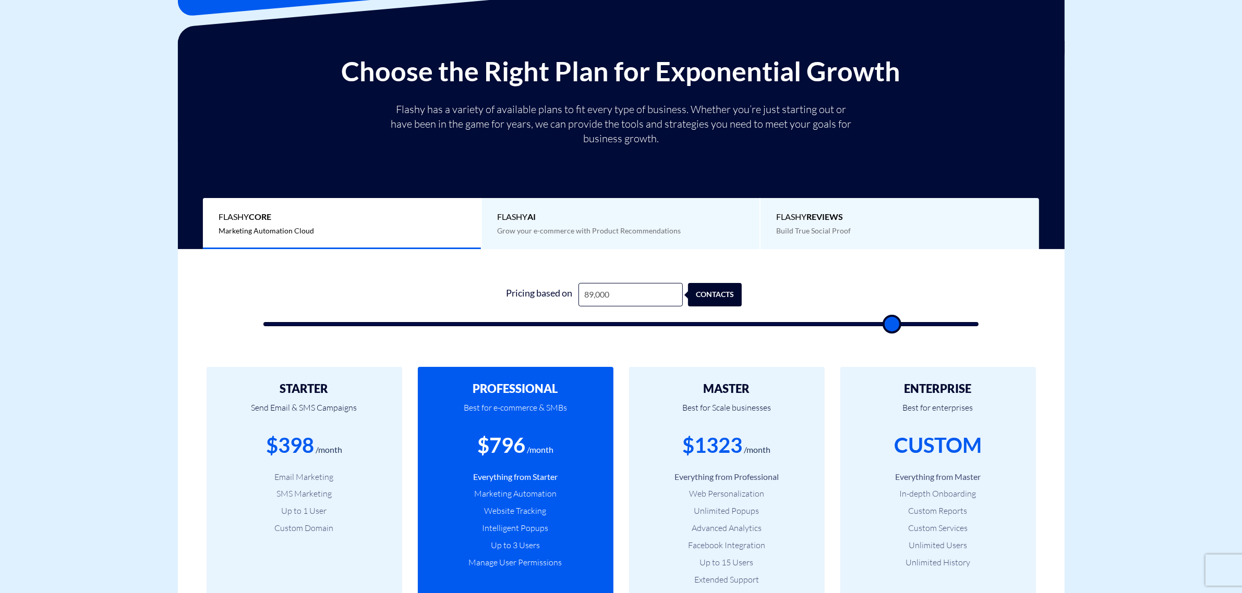
type input "87,500"
type input "87500"
type input "86,500"
type input "86500"
type input "84,500"
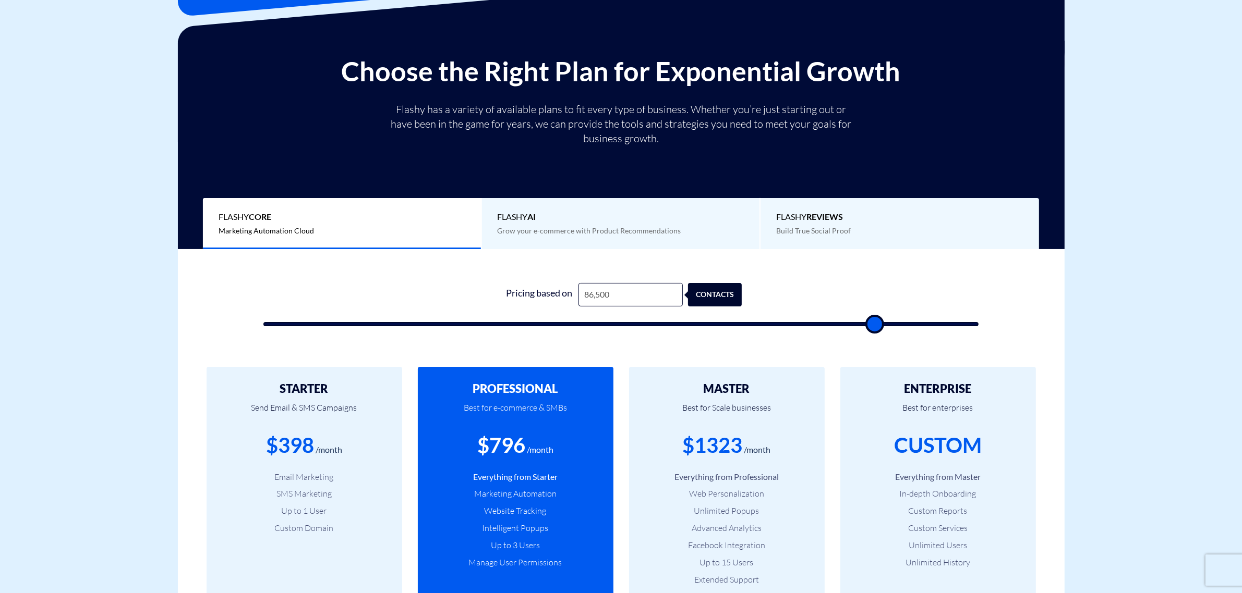
type input "84500"
type input "83,500"
type input "83500"
type input "81,500"
type input "81500"
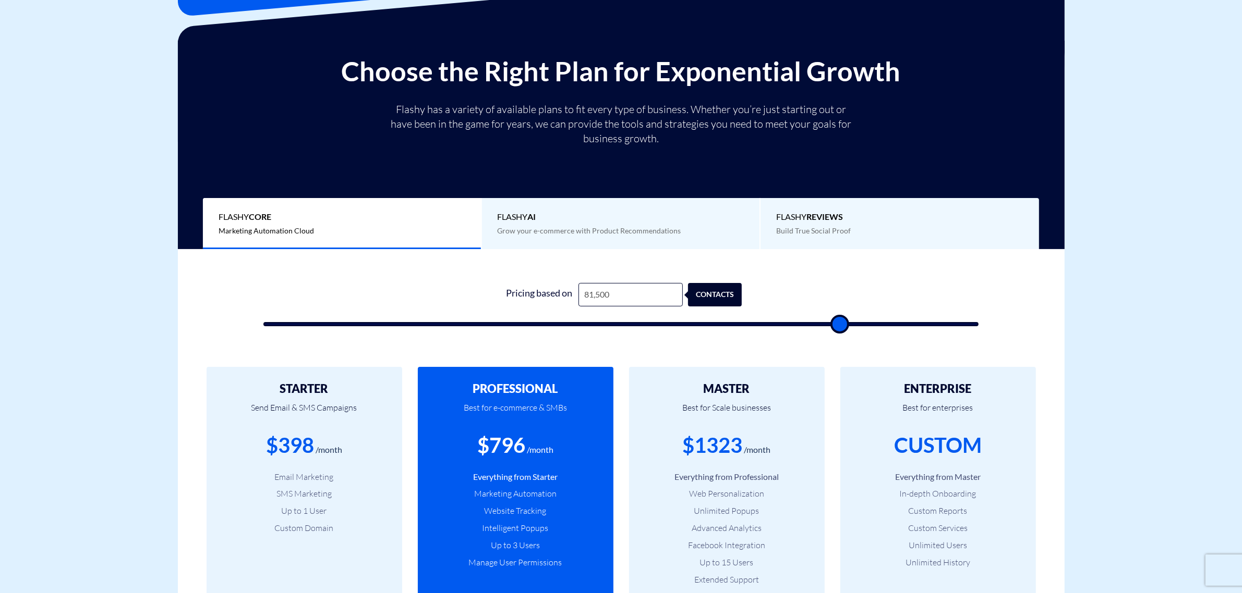
type input "79,500"
type input "79500"
type input "77,000"
type input "77000"
type input "74,000"
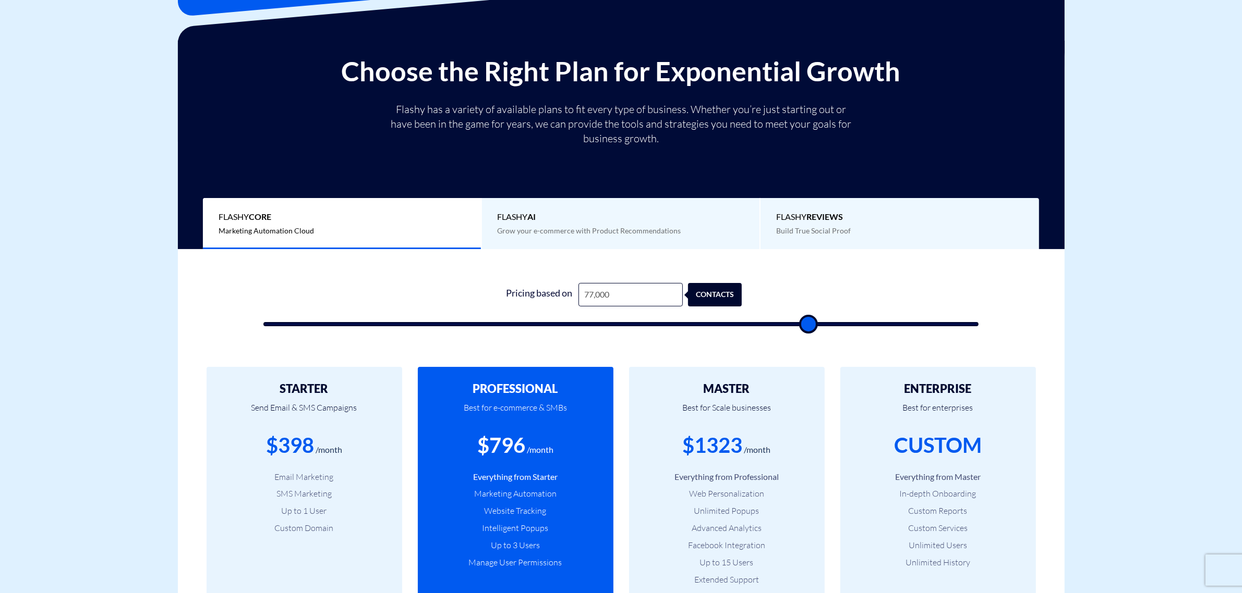
type input "74000"
type input "71,500"
type input "71500"
type input "69,500"
type input "69500"
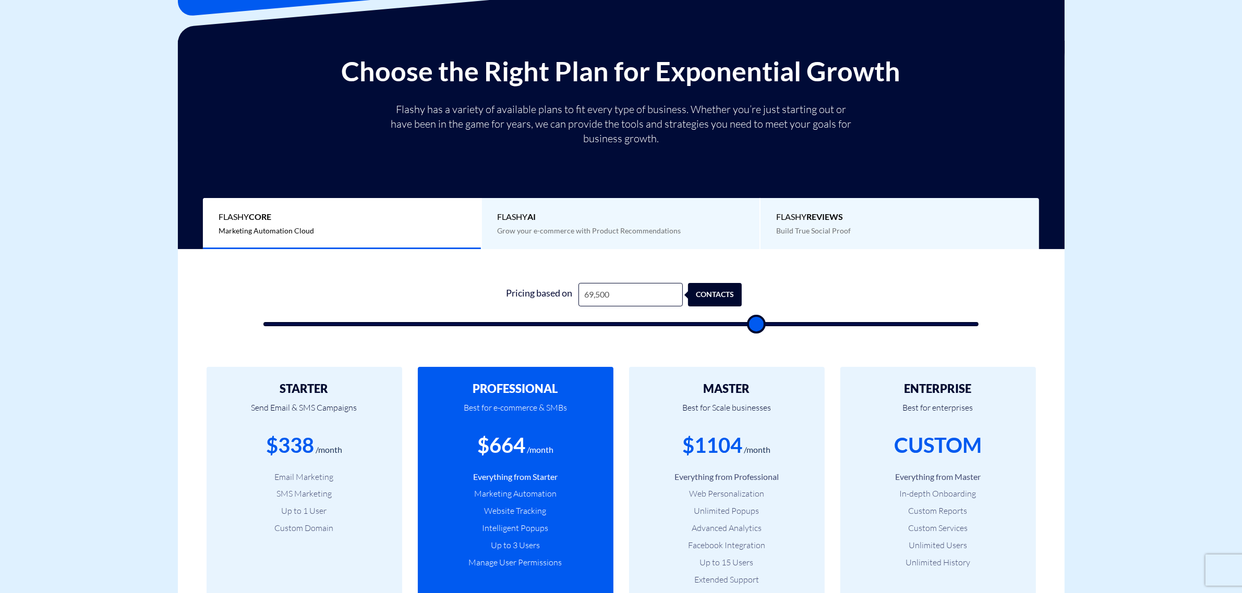
type input "67,500"
type input "67500"
type input "64,500"
type input "64500"
type input "62,500"
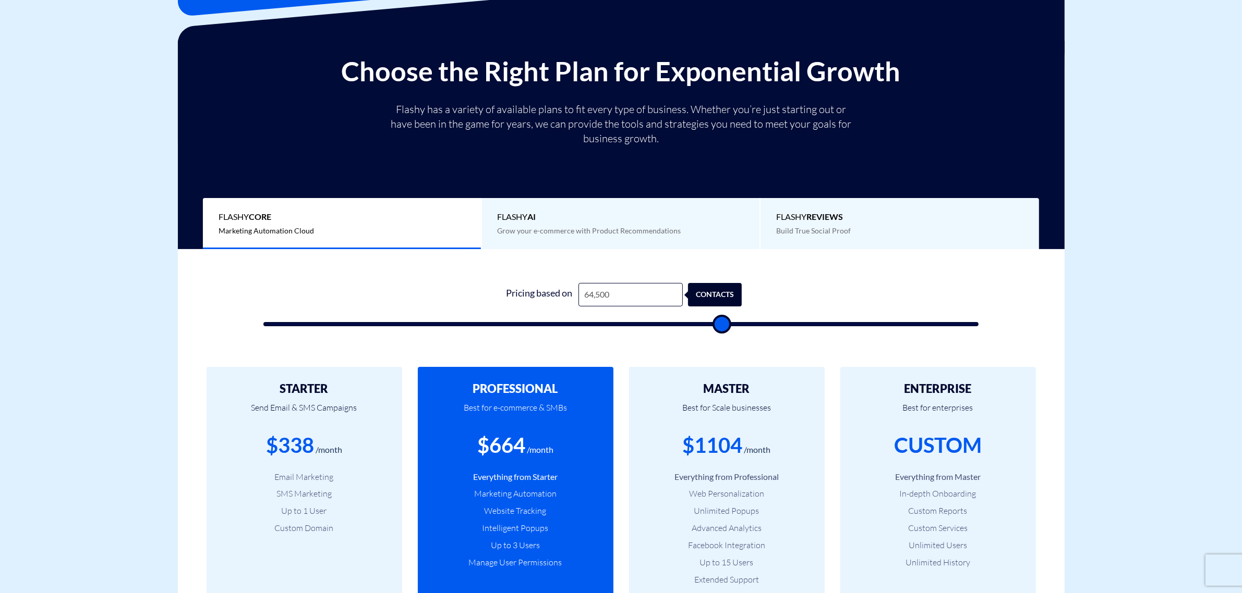
type input "62500"
type input "59,000"
type input "59000"
type input "56,500"
type input "56500"
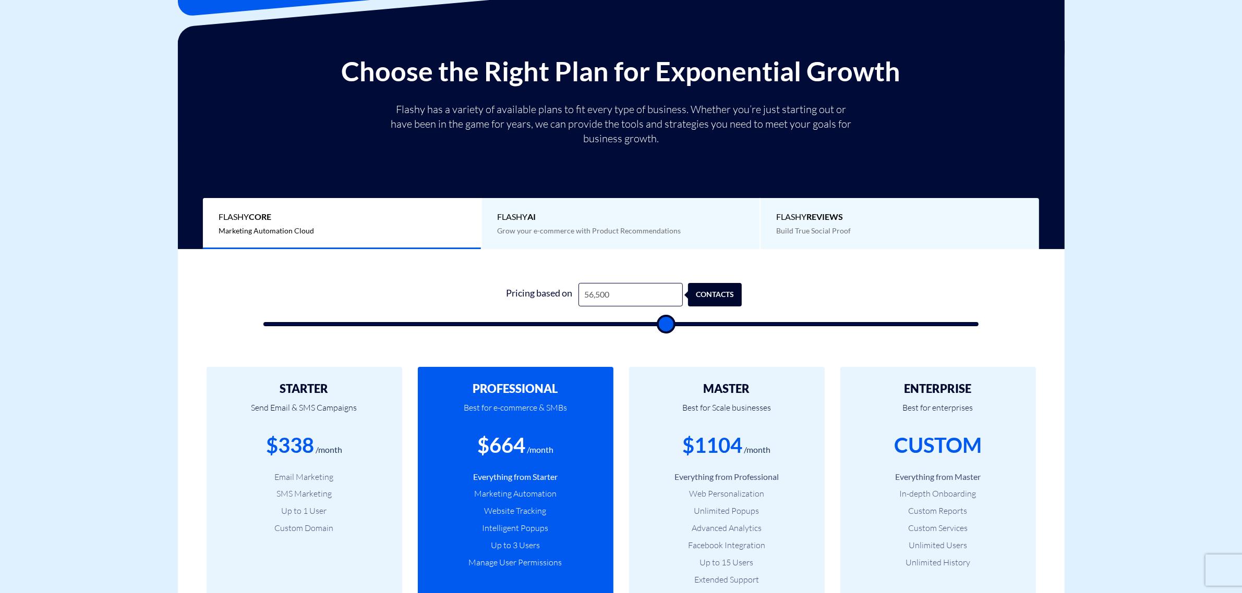
type input "54,500"
type input "54500"
type input "52,000"
type input "52000"
drag, startPoint x: 967, startPoint y: 322, endPoint x: 268, endPoint y: 369, distance: 701.4
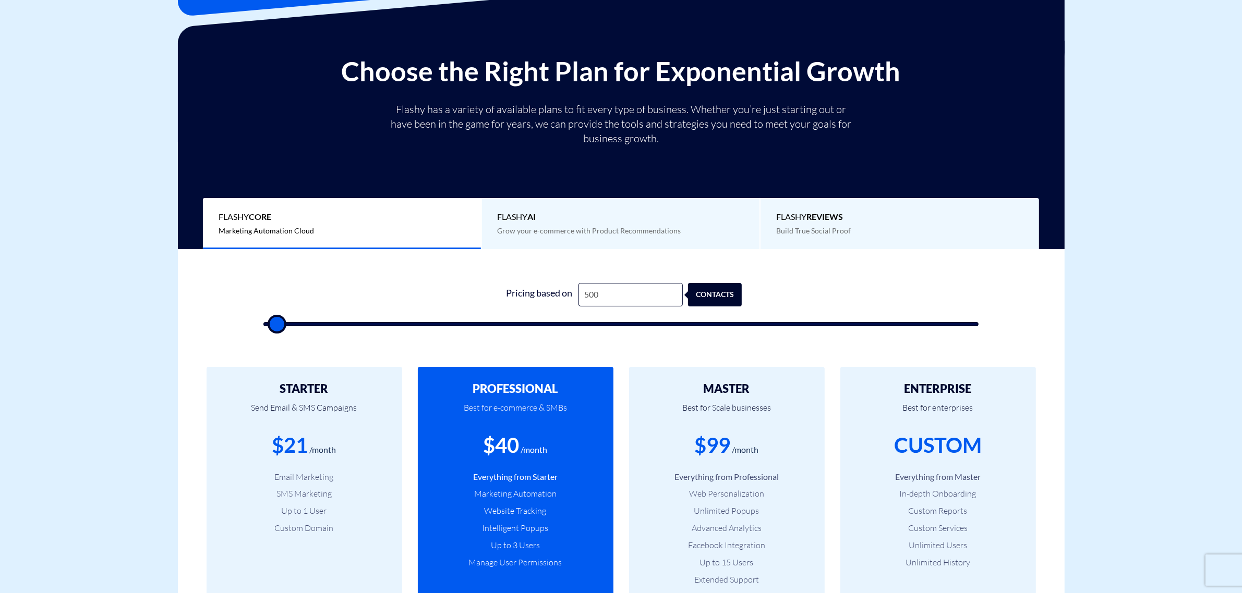
click at [268, 326] on input "range" at bounding box center [620, 324] width 715 height 4
drag, startPoint x: 275, startPoint y: 326, endPoint x: 985, endPoint y: 324, distance: 709.2
click at [979, 324] on input "range" at bounding box center [620, 324] width 715 height 4
drag, startPoint x: 970, startPoint y: 326, endPoint x: 260, endPoint y: 369, distance: 711.6
click at [263, 326] on input "range" at bounding box center [620, 324] width 715 height 4
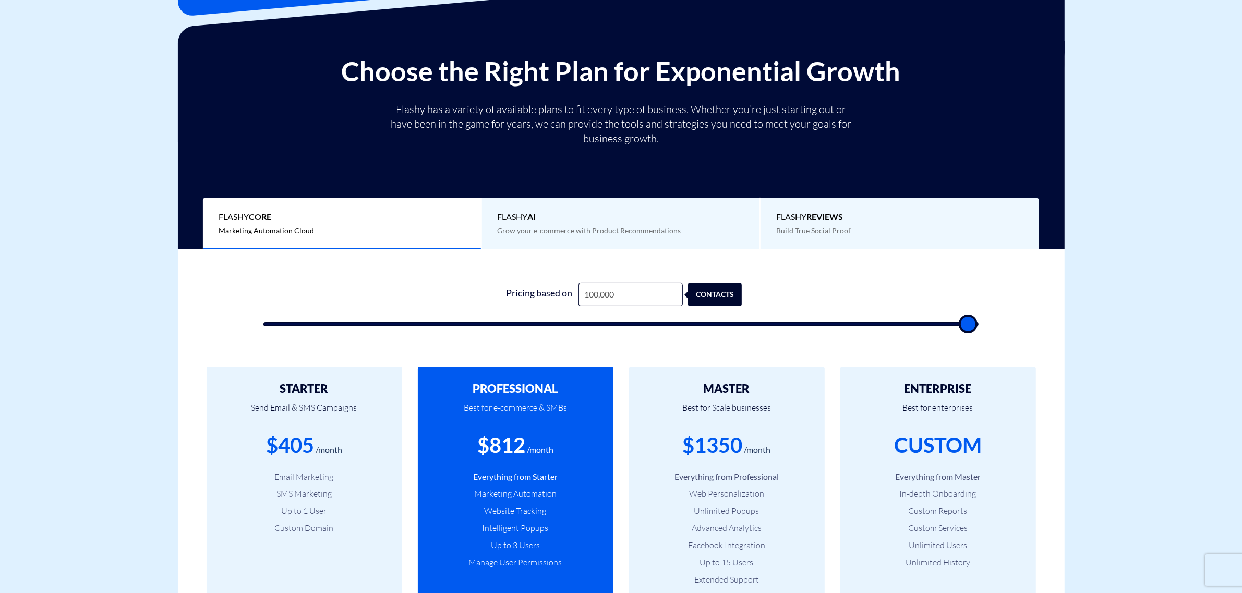
drag, startPoint x: 279, startPoint y: 322, endPoint x: 992, endPoint y: 312, distance: 713.0
click at [979, 322] on input "range" at bounding box center [620, 324] width 715 height 4
drag, startPoint x: 963, startPoint y: 325, endPoint x: 262, endPoint y: 356, distance: 701.0
click at [263, 326] on input "range" at bounding box center [620, 324] width 715 height 4
drag, startPoint x: 279, startPoint y: 327, endPoint x: 257, endPoint y: 339, distance: 25.0
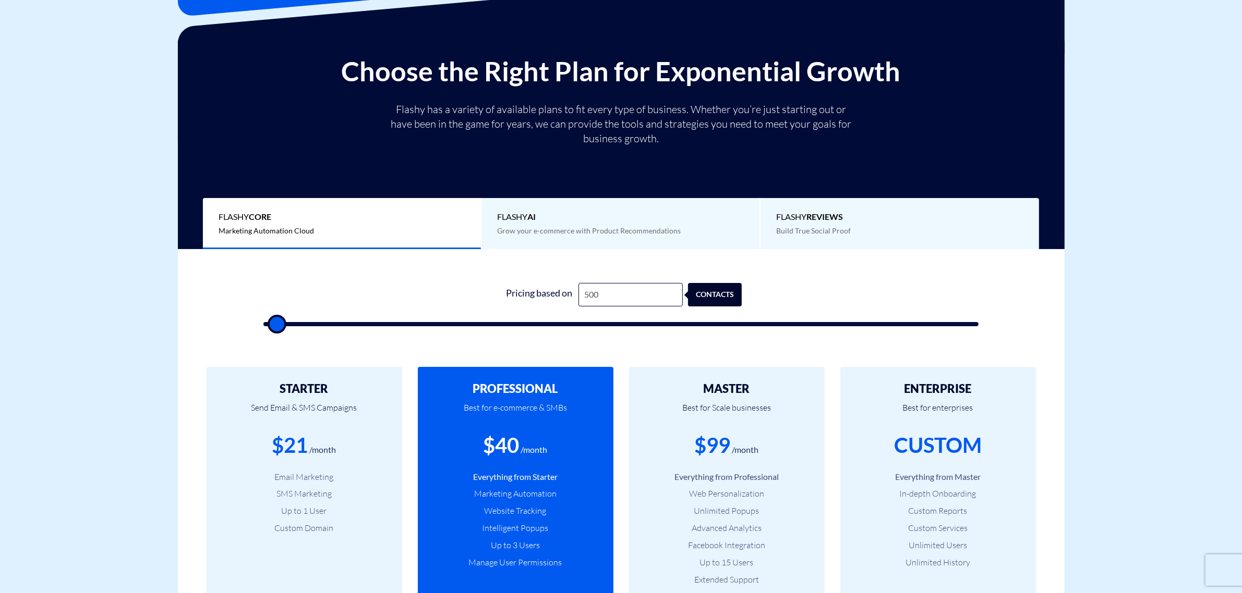
click at [263, 326] on input "range" at bounding box center [620, 324] width 715 height 4
drag, startPoint x: 276, startPoint y: 319, endPoint x: 270, endPoint y: 321, distance: 6.5
click at [270, 322] on input "range" at bounding box center [620, 324] width 715 height 4
drag, startPoint x: 275, startPoint y: 321, endPoint x: 337, endPoint y: 320, distance: 62.6
click at [337, 322] on input "range" at bounding box center [620, 324] width 715 height 4
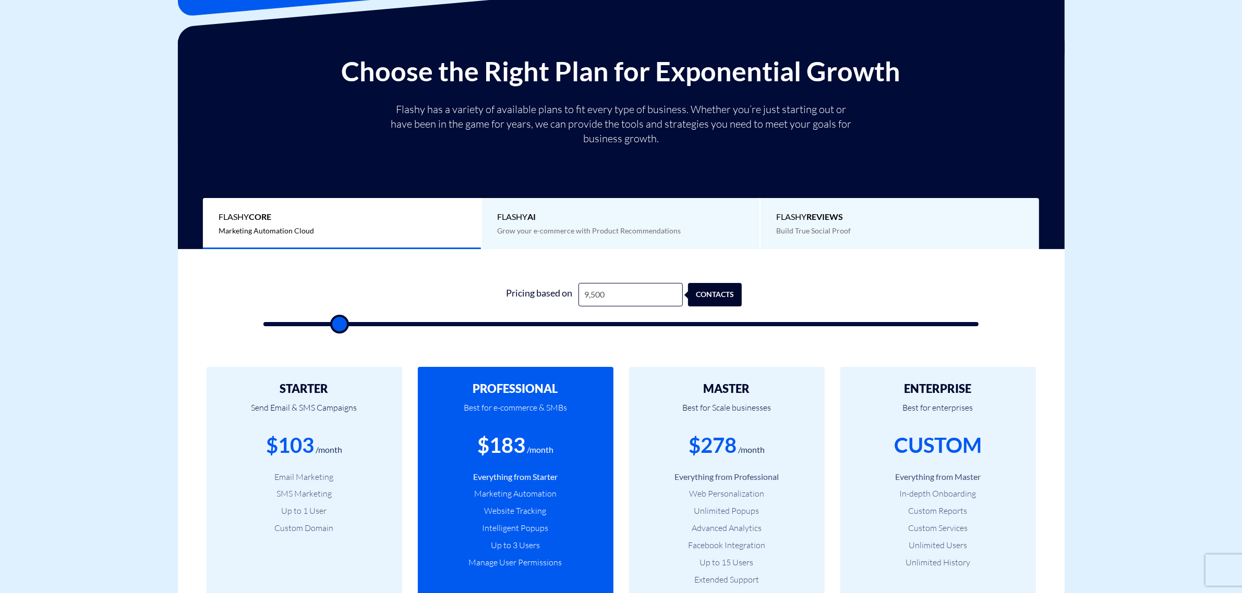
click at [337, 322] on input "range" at bounding box center [620, 324] width 715 height 4
drag, startPoint x: 343, startPoint y: 321, endPoint x: 367, endPoint y: 322, distance: 24.0
click at [367, 322] on input "range" at bounding box center [620, 324] width 715 height 4
drag, startPoint x: 367, startPoint y: 322, endPoint x: 270, endPoint y: 318, distance: 96.5
click at [270, 322] on input "range" at bounding box center [620, 324] width 715 height 4
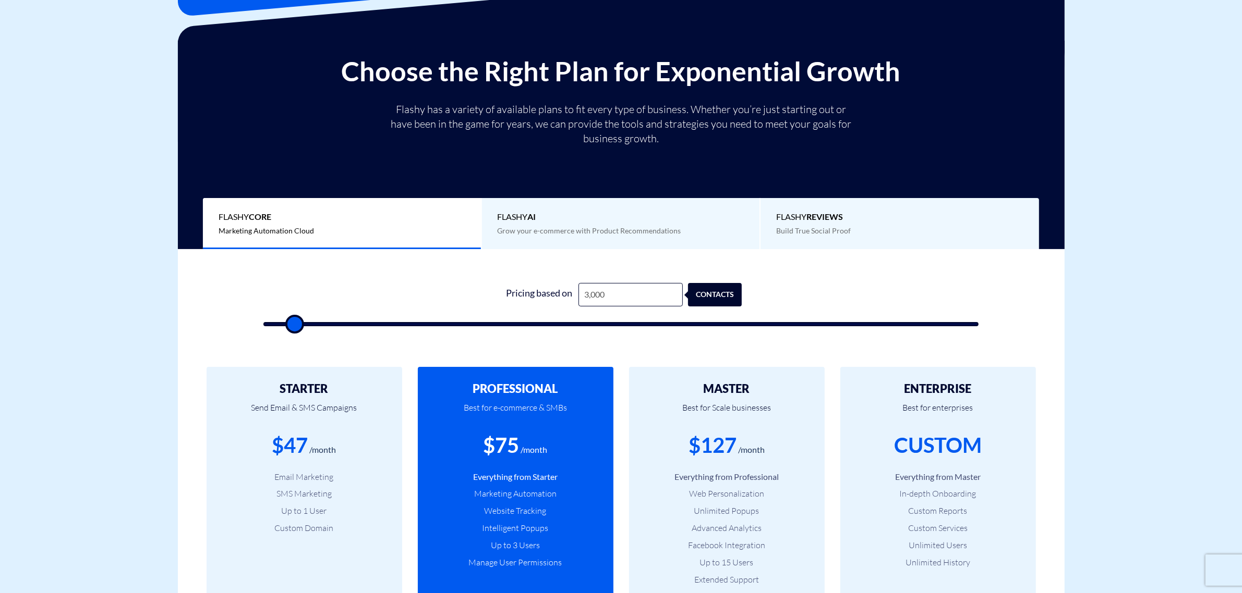
drag, startPoint x: 275, startPoint y: 322, endPoint x: 293, endPoint y: 321, distance: 17.8
click at [293, 322] on input "range" at bounding box center [620, 324] width 715 height 4
drag, startPoint x: 293, startPoint y: 321, endPoint x: 312, endPoint y: 319, distance: 19.4
click at [312, 322] on input "range" at bounding box center [620, 324] width 715 height 4
drag, startPoint x: 316, startPoint y: 321, endPoint x: 250, endPoint y: 323, distance: 65.2
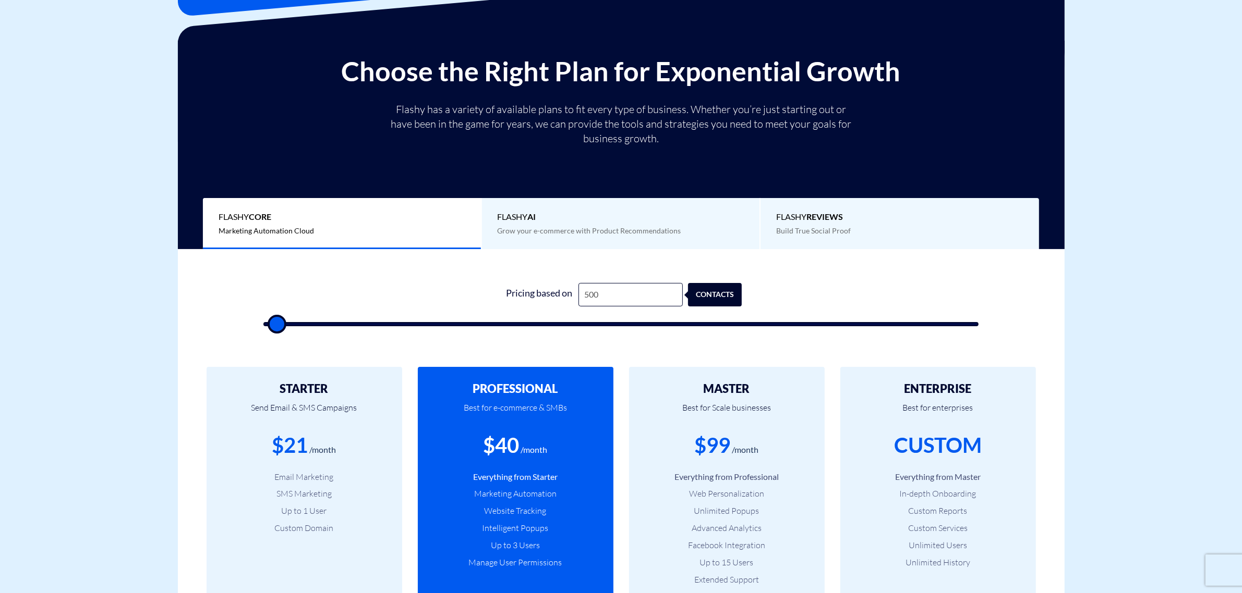
click at [263, 323] on input "range" at bounding box center [620, 324] width 715 height 4
drag, startPoint x: 274, startPoint y: 325, endPoint x: 259, endPoint y: 324, distance: 15.1
click at [263, 324] on input "range" at bounding box center [620, 324] width 715 height 4
click at [604, 297] on input "500" at bounding box center [630, 294] width 104 height 23
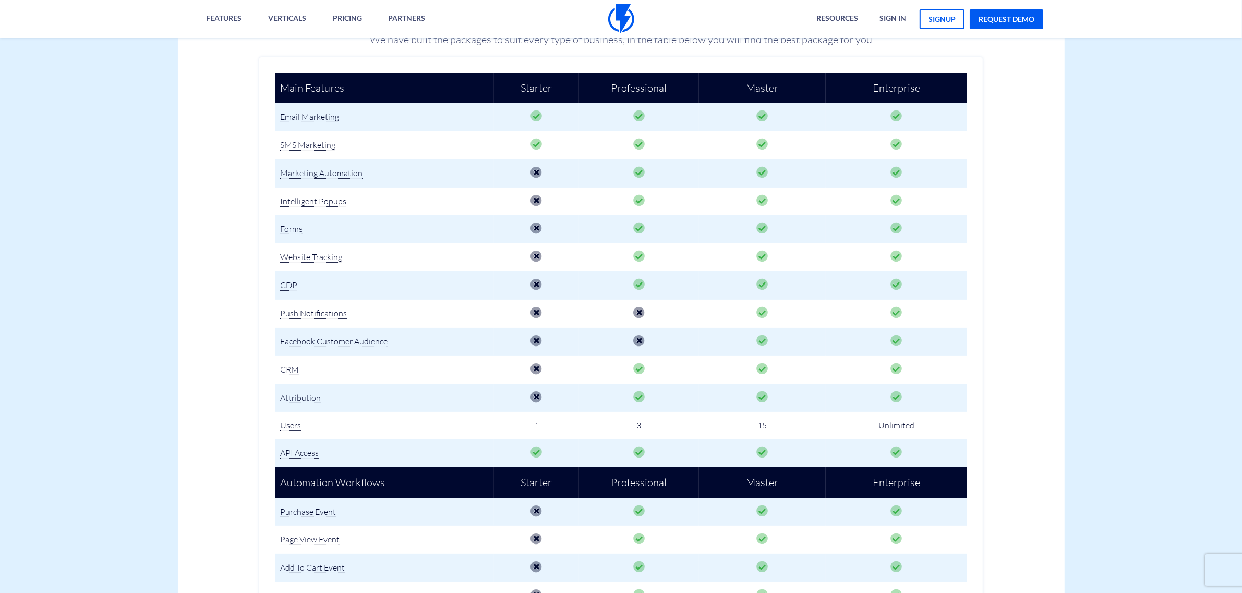
scroll to position [196, 0]
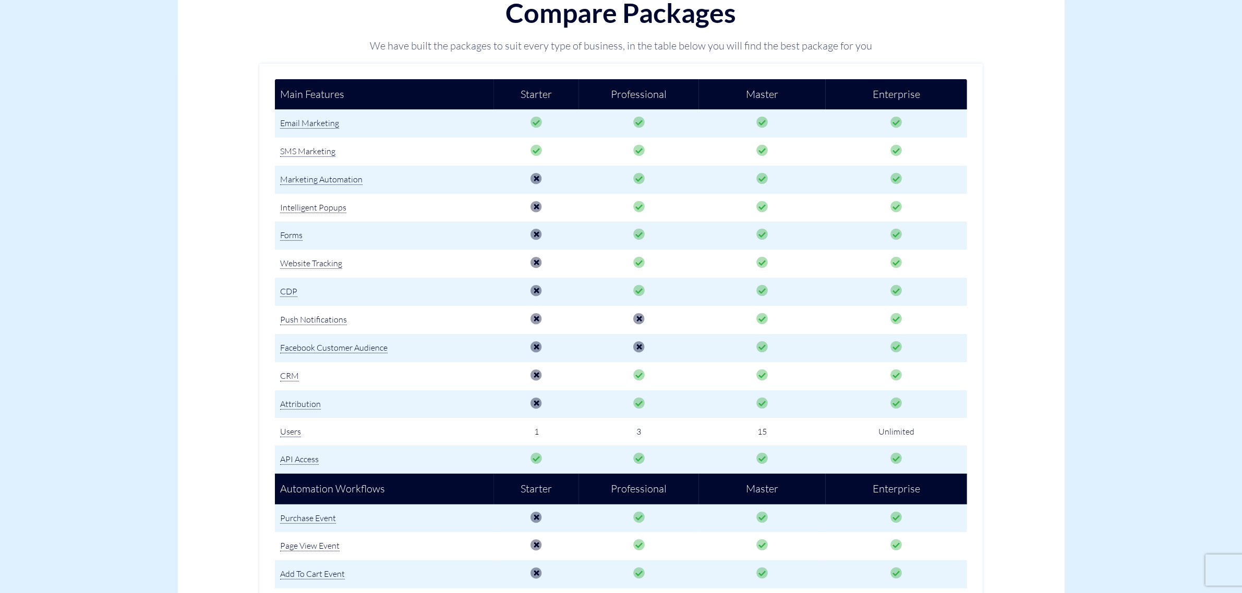
click at [382, 42] on p "We have built the packages to suit every type of business, in the table below y…" at bounding box center [620, 46] width 565 height 15
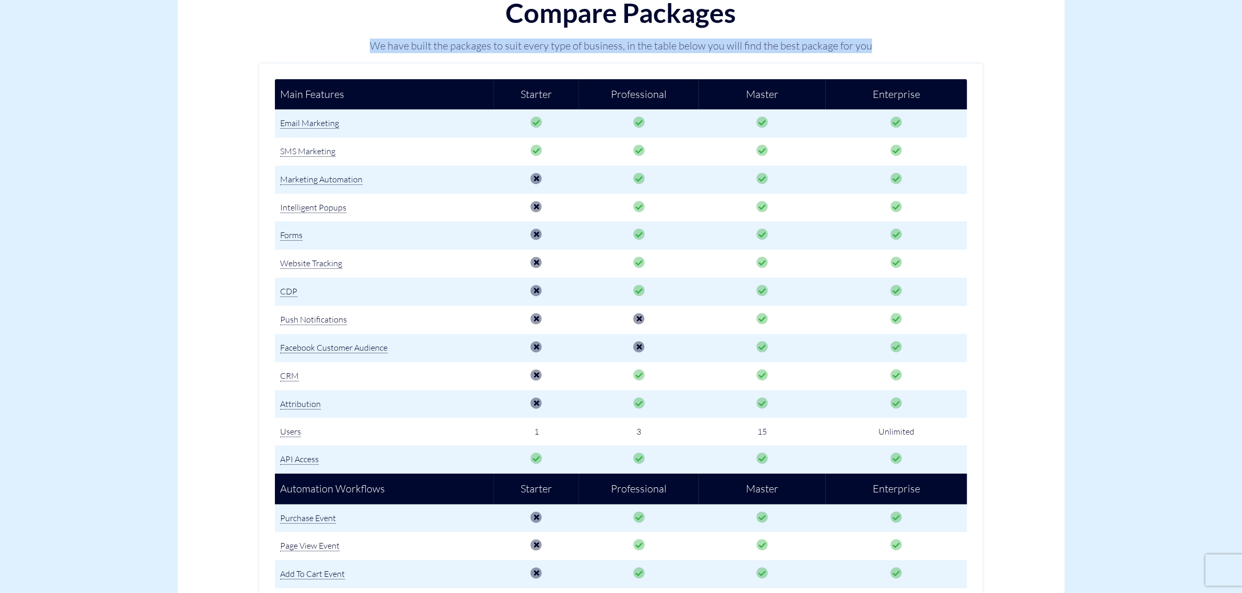
click at [383, 42] on p "We have built the packages to suit every type of business, in the table below y…" at bounding box center [620, 46] width 565 height 15
click at [436, 45] on p "We have built the packages to suit every type of business, in the table below y…" at bounding box center [620, 46] width 565 height 15
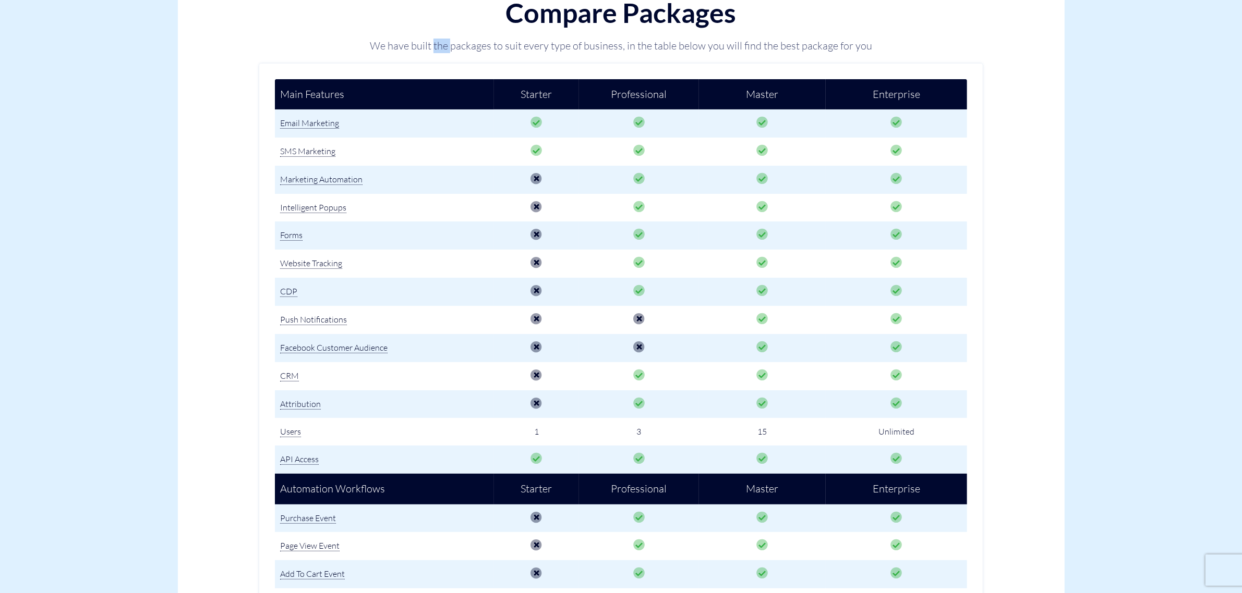
click at [436, 45] on p "We have built the packages to suit every type of business, in the table below y…" at bounding box center [620, 46] width 565 height 15
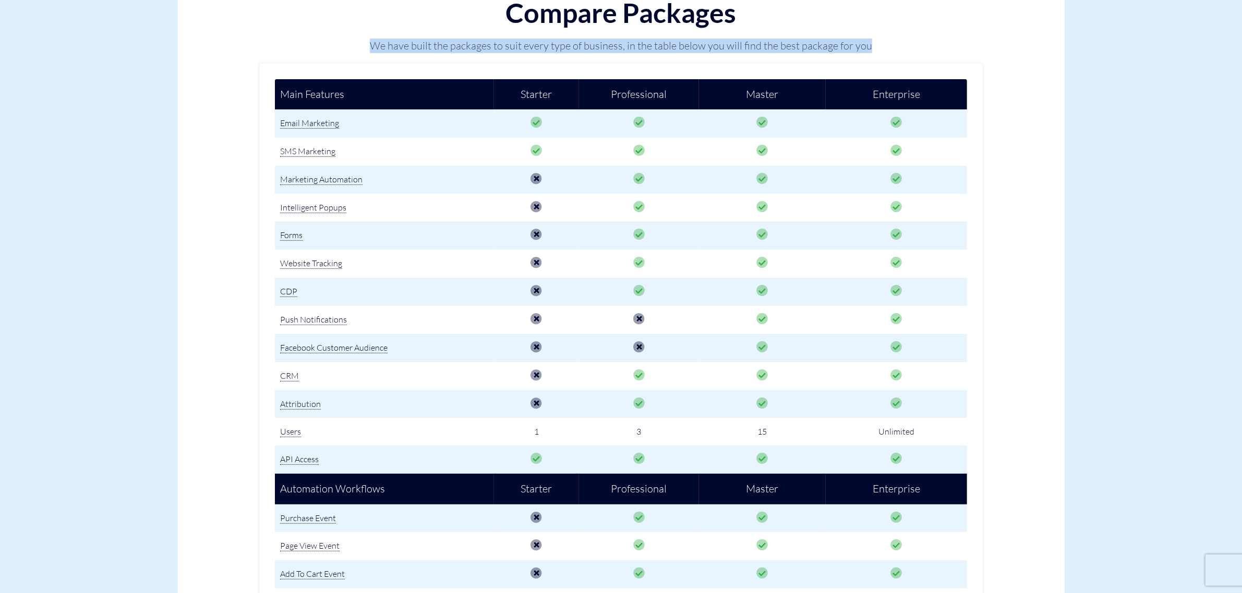
click at [436, 45] on p "We have built the packages to suit every type of business, in the table below y…" at bounding box center [620, 46] width 565 height 15
click at [458, 44] on p "We have built the packages to suit every type of business, in the table below y…" at bounding box center [620, 46] width 565 height 15
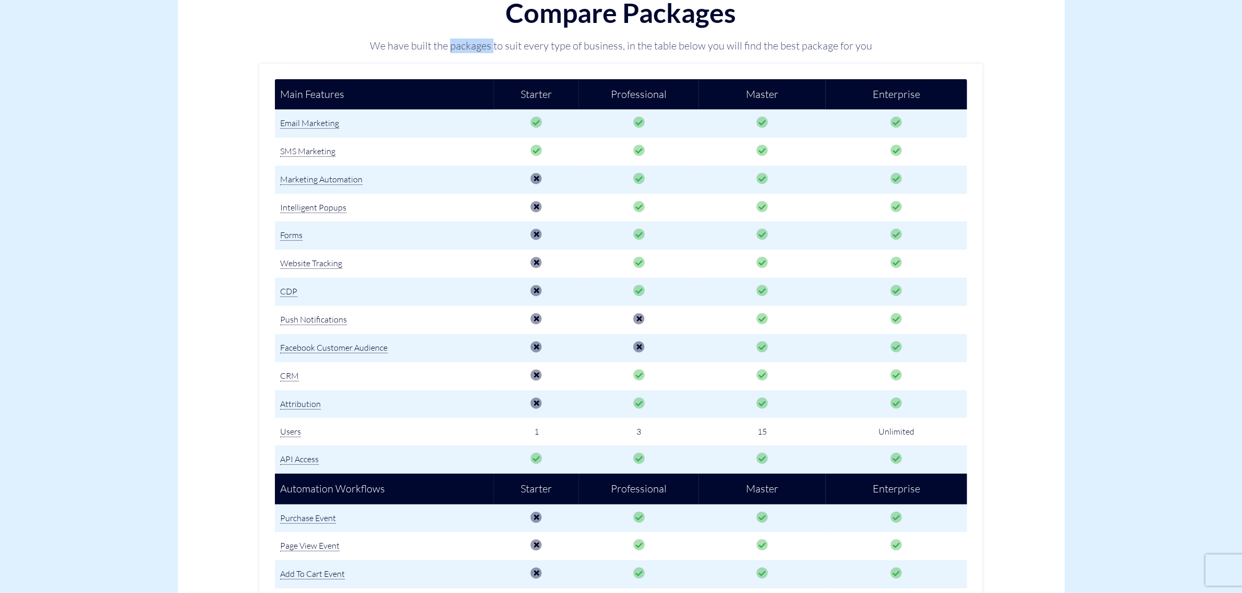
click at [458, 44] on p "We have built the packages to suit every type of business, in the table below y…" at bounding box center [620, 46] width 565 height 15
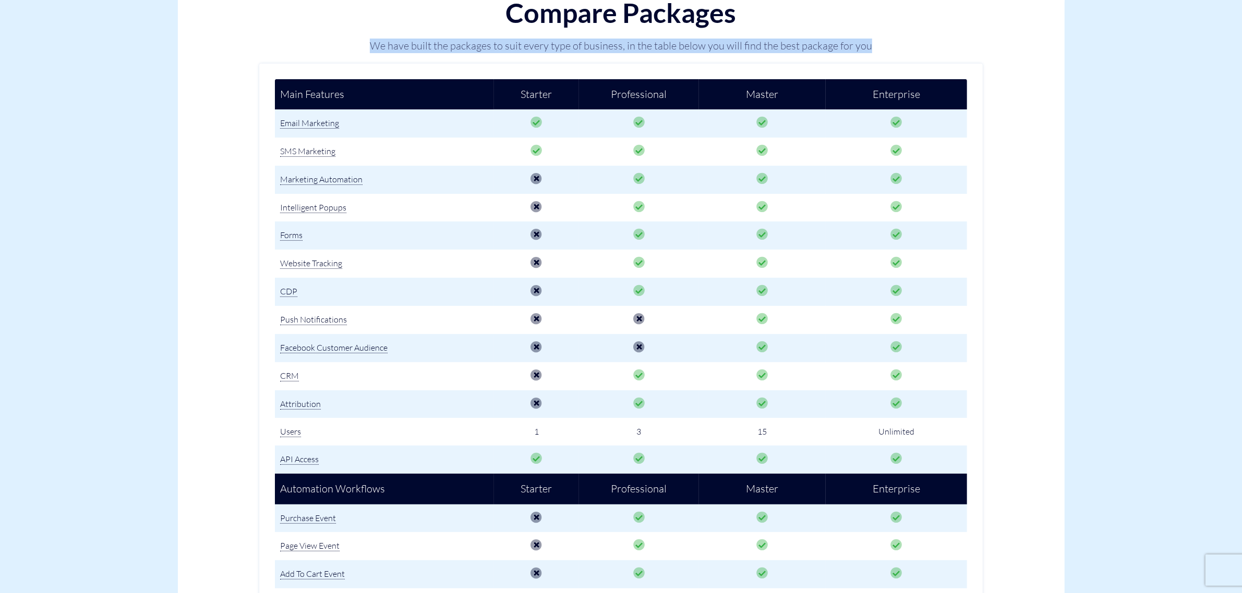
click at [458, 44] on p "We have built the packages to suit every type of business, in the table below y…" at bounding box center [620, 46] width 565 height 15
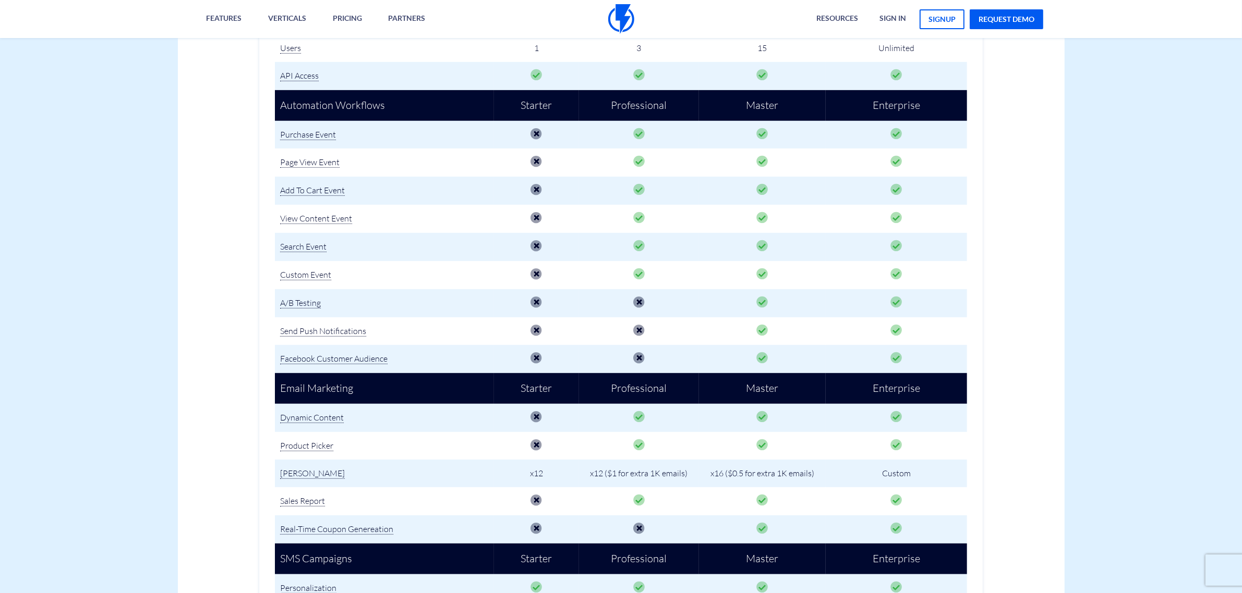
scroll to position [587, 0]
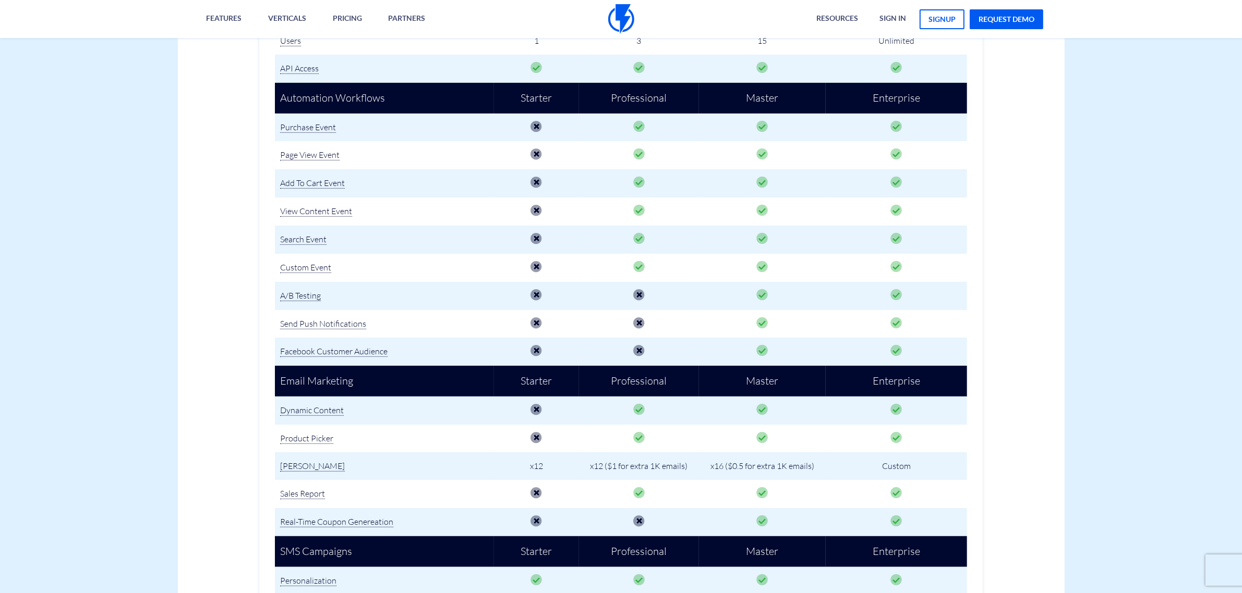
drag, startPoint x: 227, startPoint y: 345, endPoint x: 235, endPoint y: 113, distance: 232.2
click at [240, 115] on div "Increase Sales Today No Credit Card Required. Pre-built Strategy. Start your fr…" at bounding box center [621, 597] width 918 height 1849
click at [235, 113] on div "Increase Sales Today No Credit Card Required. Pre-built Strategy. Start your fr…" at bounding box center [621, 597] width 918 height 1849
click at [238, 174] on div "Increase Sales Today No Credit Card Required. Pre-built Strategy. Start your fr…" at bounding box center [621, 597] width 918 height 1849
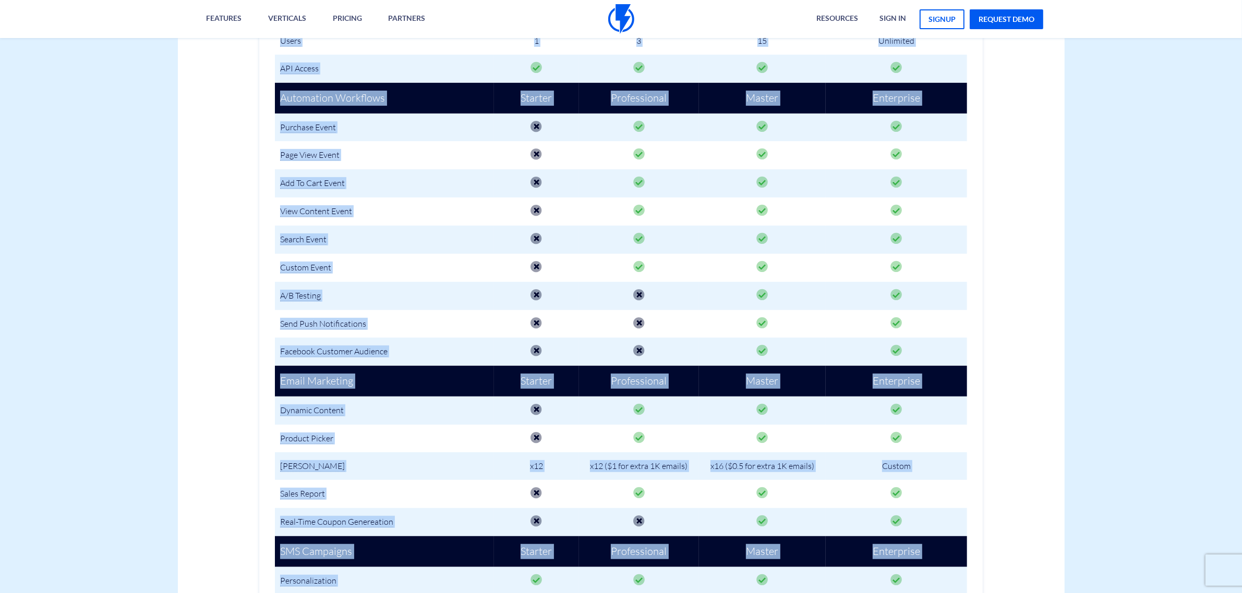
drag, startPoint x: 265, startPoint y: 113, endPoint x: 1021, endPoint y: 342, distance: 789.9
click at [1021, 342] on div "Compare Packages We have built the packages to suit every type of business, in …" at bounding box center [621, 545] width 887 height 1951
click at [1021, 342] on div "Increase Sales Today No Credit Card Required. Pre-built Strategy. Start your fr…" at bounding box center [621, 597] width 918 height 1849
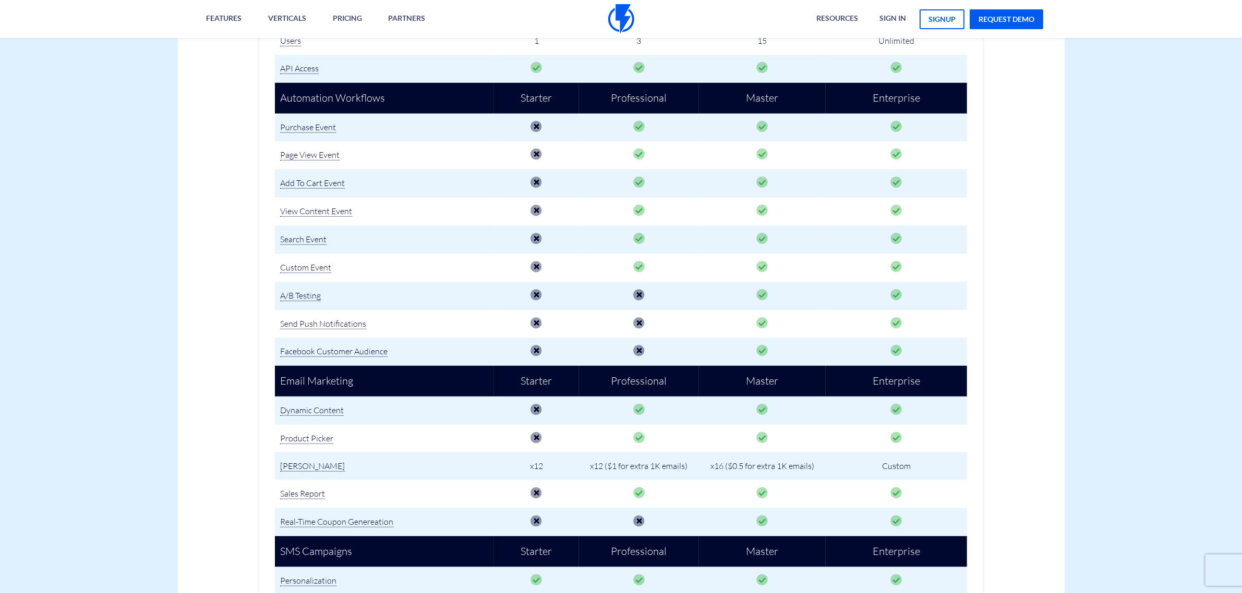
drag, startPoint x: 252, startPoint y: 372, endPoint x: 1033, endPoint y: 167, distance: 807.1
click at [1033, 167] on div "Increase Sales Today No Credit Card Required. Pre-built Strategy. Start your fr…" at bounding box center [621, 597] width 918 height 1849
drag, startPoint x: 1033, startPoint y: 167, endPoint x: 217, endPoint y: 412, distance: 851.0
click at [220, 412] on div "Increase Sales Today No Credit Card Required. Pre-built Strategy. Start your fr…" at bounding box center [621, 597] width 918 height 1849
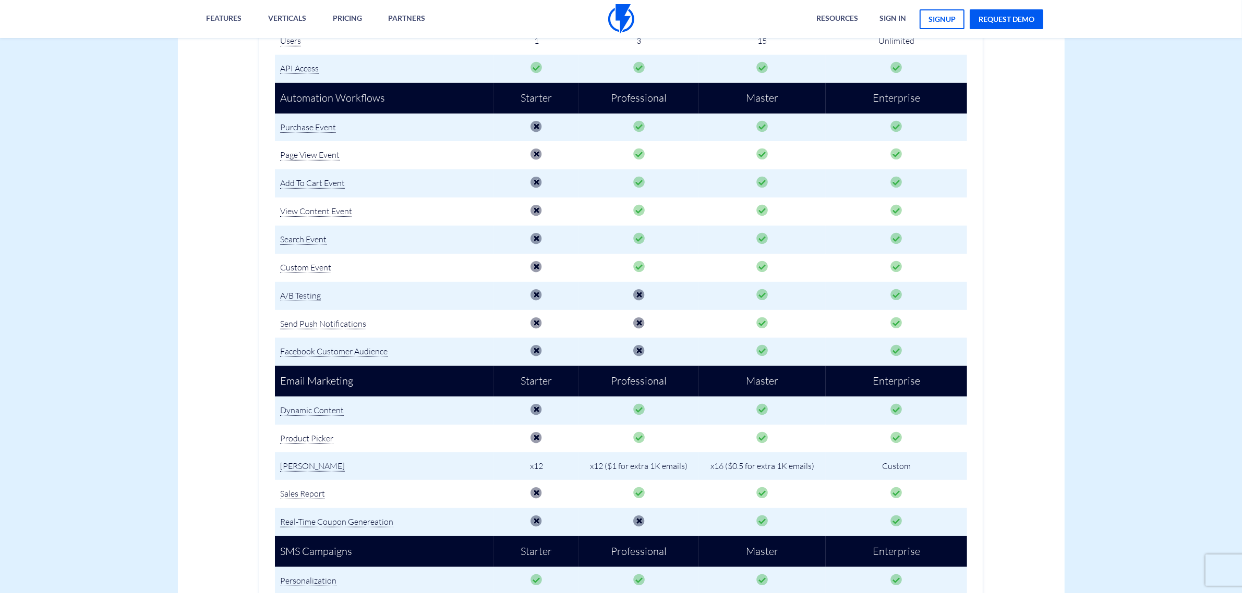
click at [217, 412] on div "Increase Sales Today No Credit Card Required. Pre-built Strategy. Start your fr…" at bounding box center [621, 597] width 918 height 1849
drag, startPoint x: 355, startPoint y: 514, endPoint x: 991, endPoint y: 183, distance: 717.2
click at [991, 183] on div "Compare Packages We have built the packages to suit every type of business, in …" at bounding box center [621, 545] width 887 height 1951
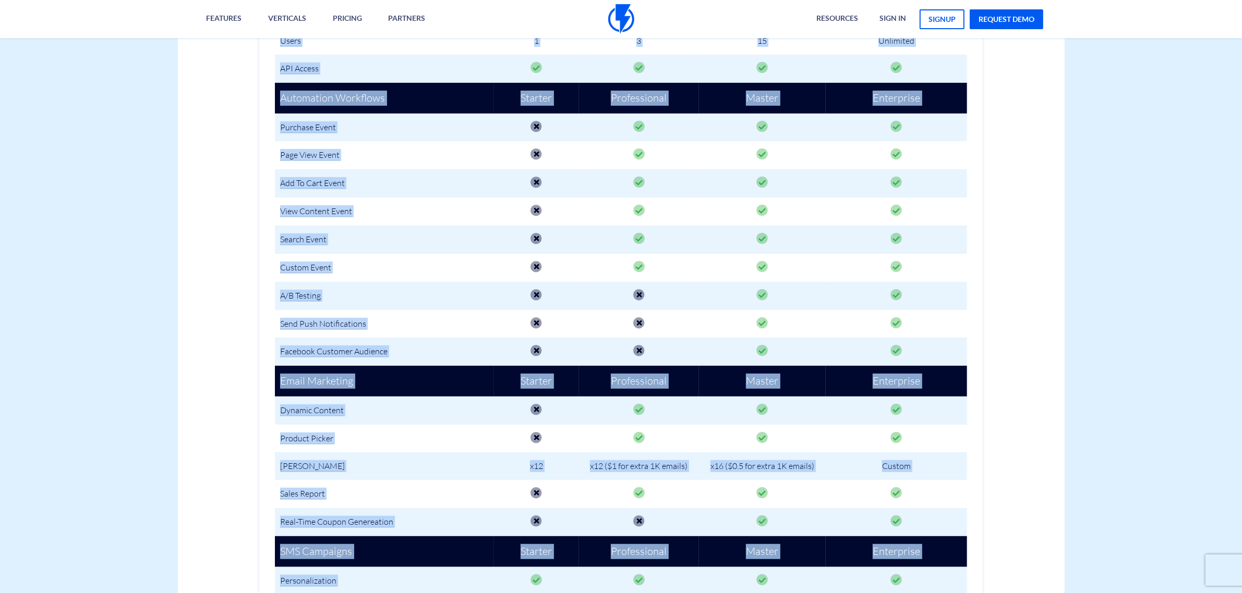
click at [999, 179] on div "Increase Sales Today No Credit Card Required. Pre-built Strategy. Start your fr…" at bounding box center [621, 597] width 918 height 1849
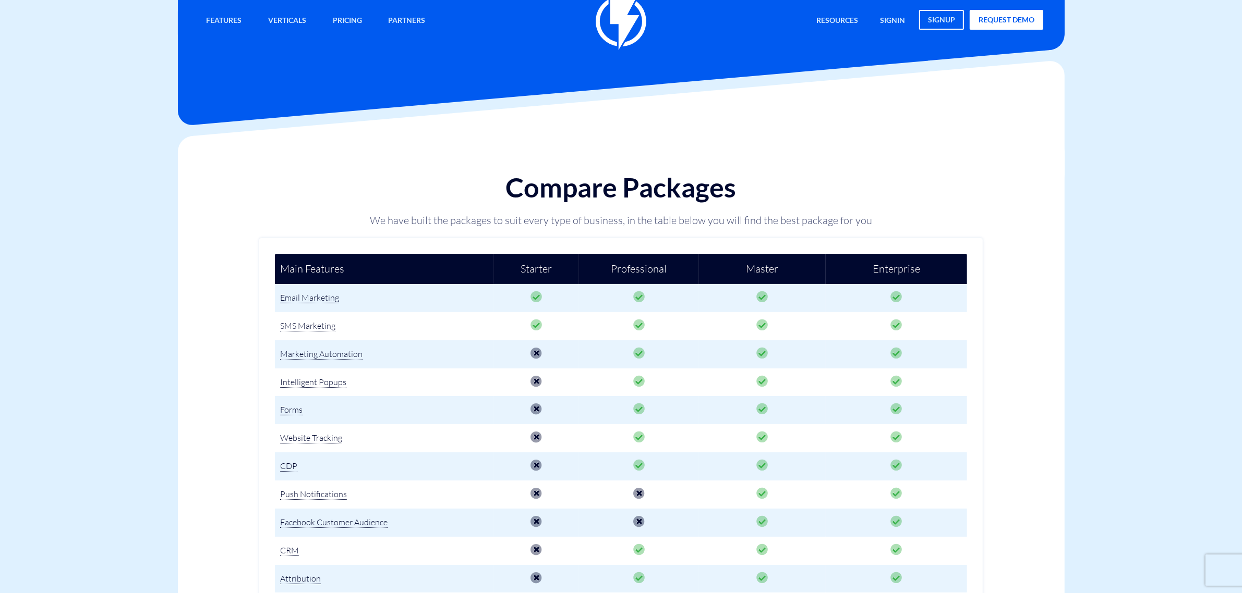
scroll to position [0, 0]
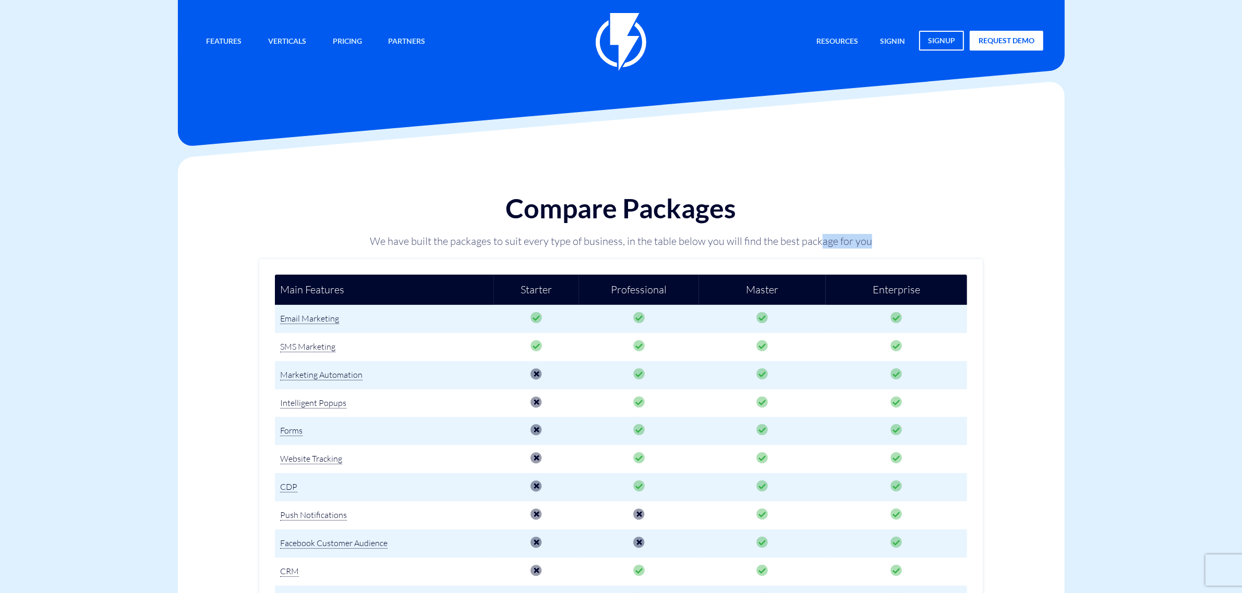
drag, startPoint x: 861, startPoint y: 247, endPoint x: 778, endPoint y: 252, distance: 83.6
drag, startPoint x: 778, startPoint y: 252, endPoint x: 593, endPoint y: 245, distance: 184.7
click at [593, 245] on p "We have built the packages to suit every type of business, in the table below y…" at bounding box center [620, 241] width 565 height 15
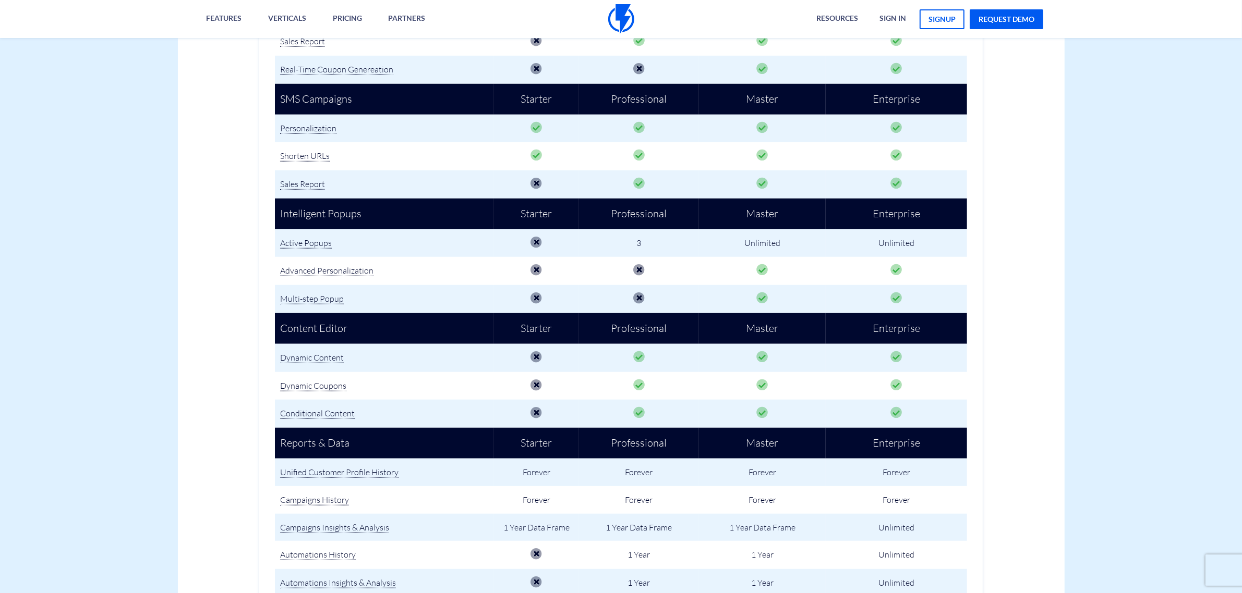
scroll to position [1070, 0]
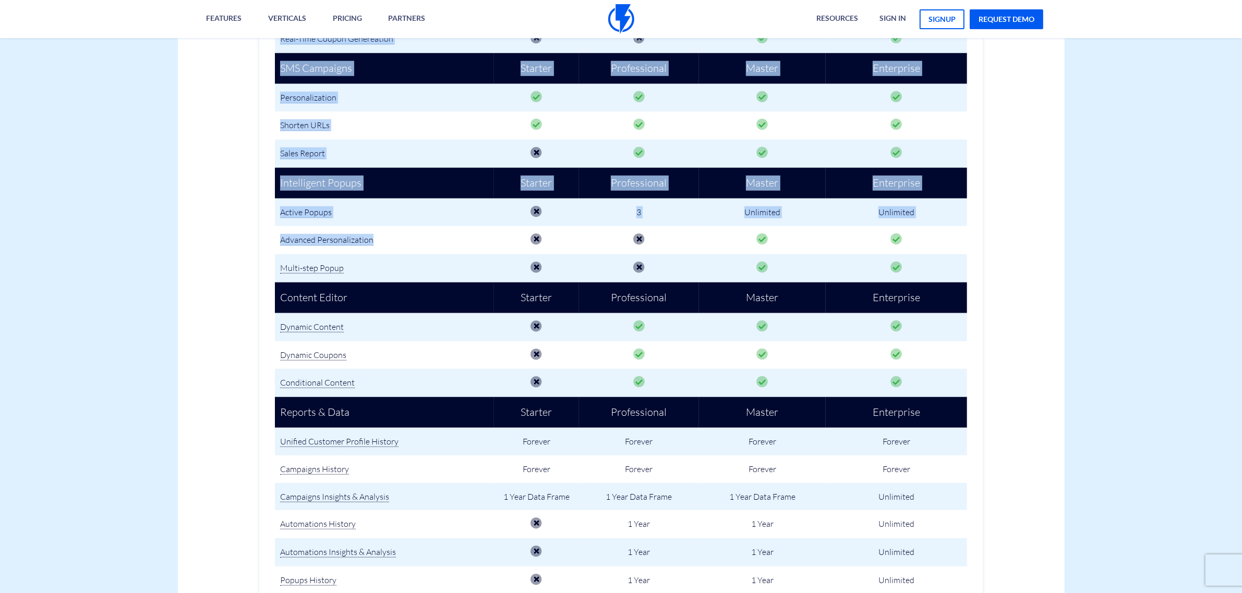
drag, startPoint x: 410, startPoint y: 233, endPoint x: 271, endPoint y: 232, distance: 139.2
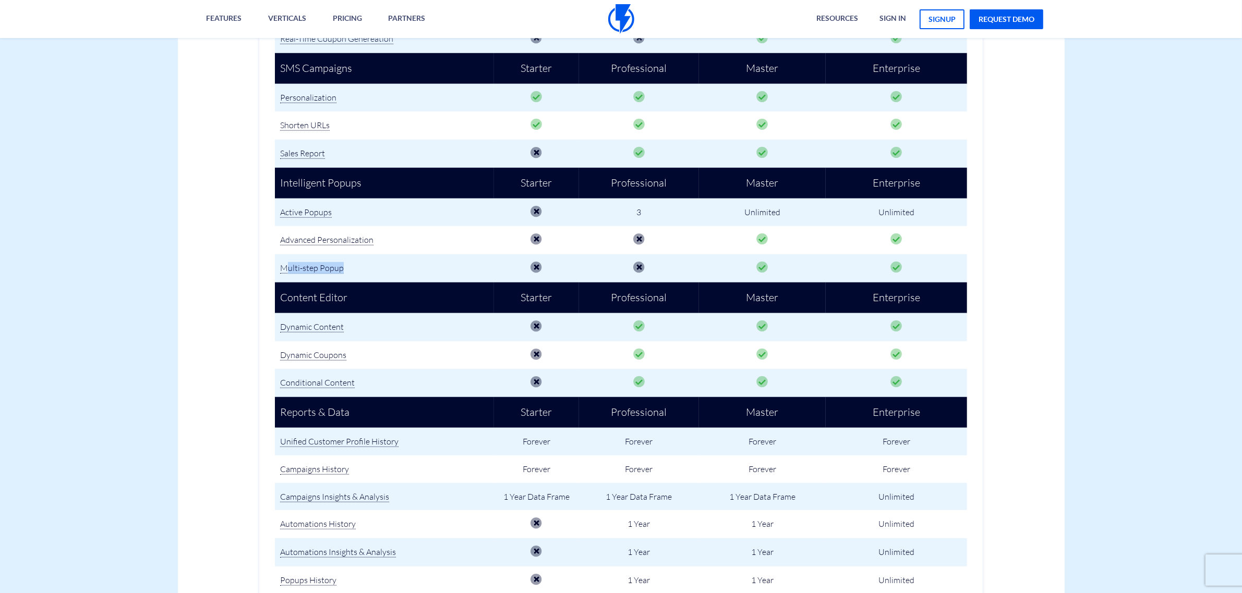
drag, startPoint x: 416, startPoint y: 262, endPoint x: 285, endPoint y: 260, distance: 130.9
click at [285, 260] on td "Multi-step Popup" at bounding box center [384, 268] width 219 height 28
click at [368, 254] on td "Multi-step Popup" at bounding box center [384, 268] width 219 height 28
click at [342, 254] on td "Multi-step Popup" at bounding box center [384, 268] width 219 height 28
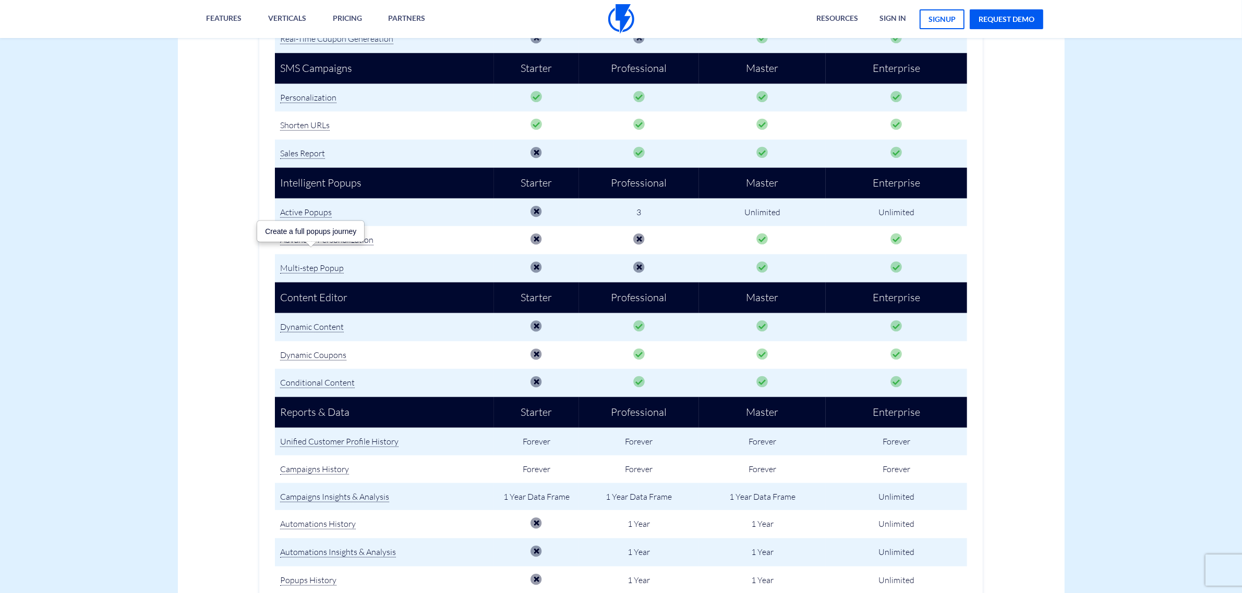
click at [350, 254] on td "Multi-step Popup" at bounding box center [384, 268] width 219 height 28
click at [1010, 256] on div "Increase Sales Today No Credit Card Required. Pre-built Strategy. Start your fr…" at bounding box center [621, 113] width 918 height 1849
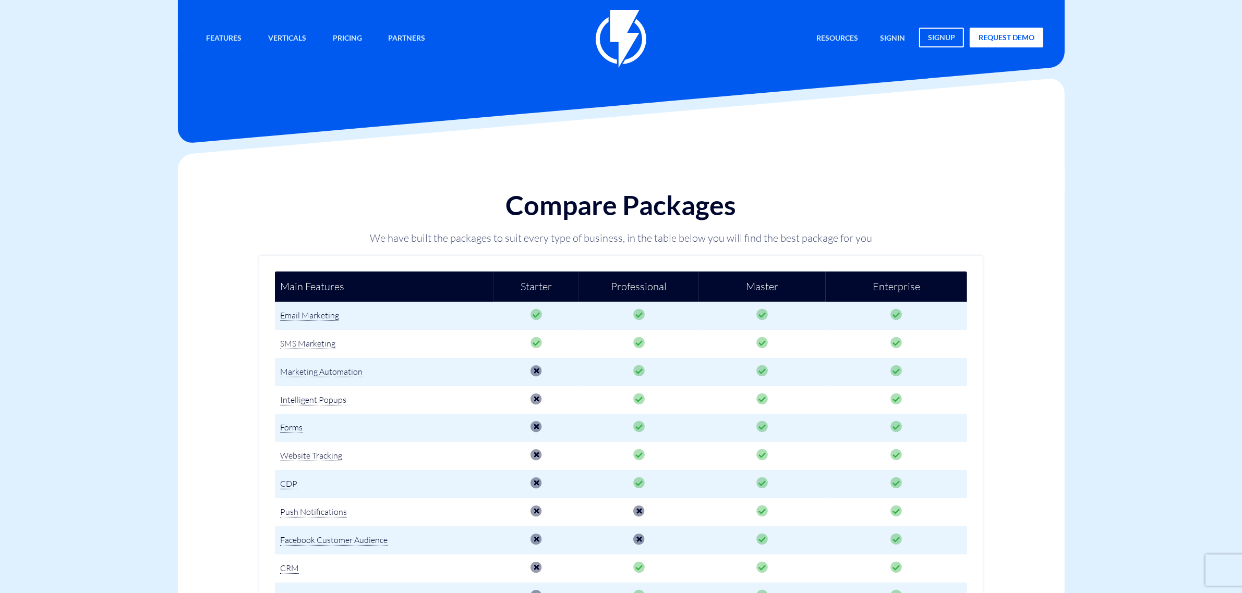
scroll to position [0, 0]
